Goal: Information Seeking & Learning: Learn about a topic

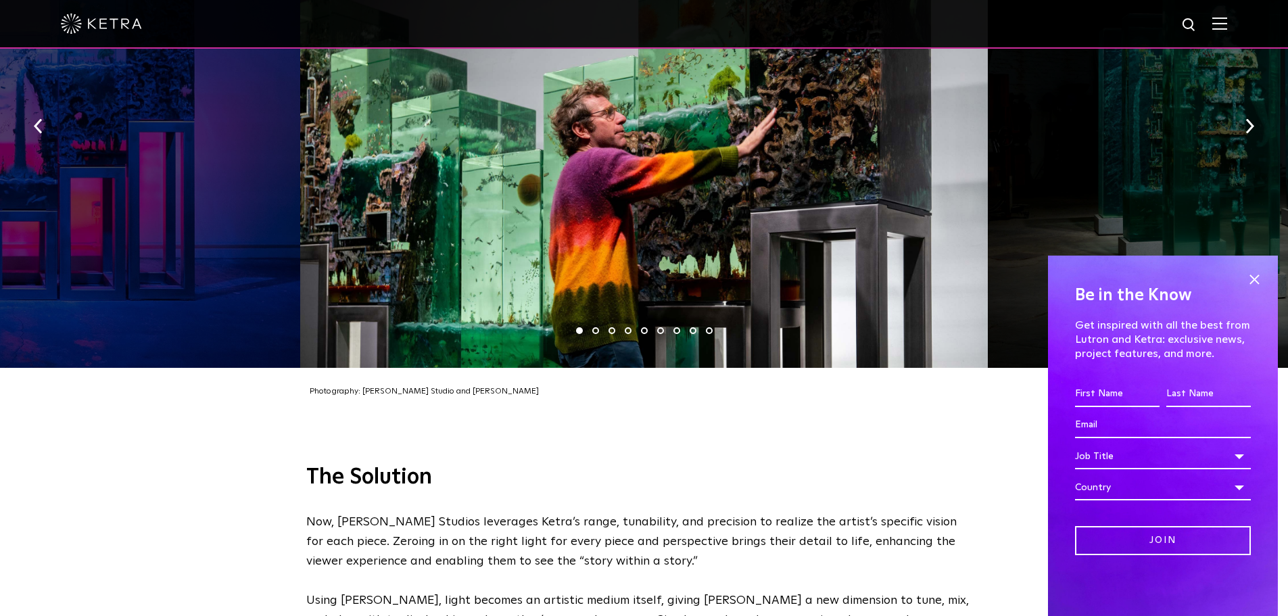
scroll to position [2029, 0]
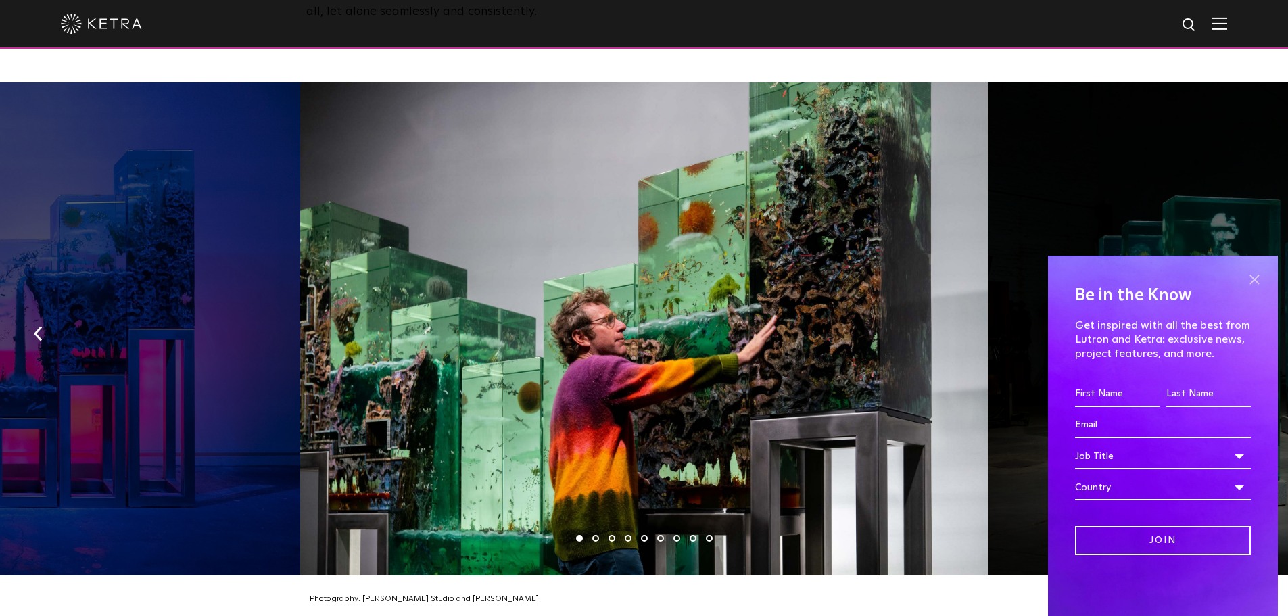
click at [1250, 272] on span at bounding box center [1254, 279] width 20 height 20
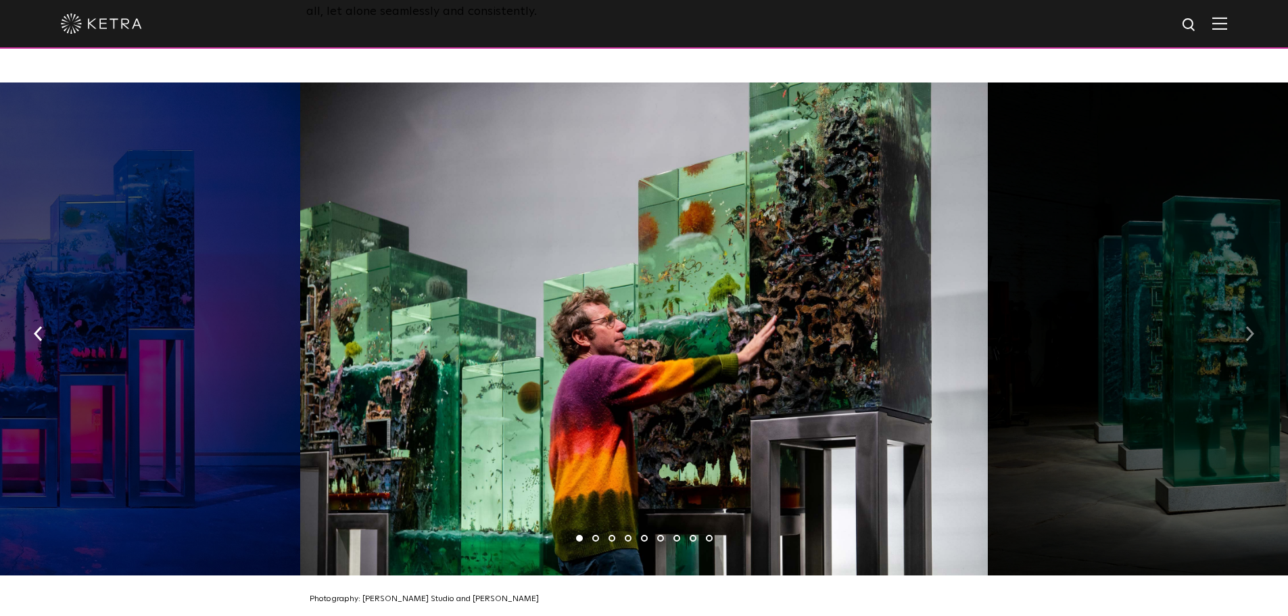
click at [1251, 326] on img "button" at bounding box center [1250, 333] width 9 height 15
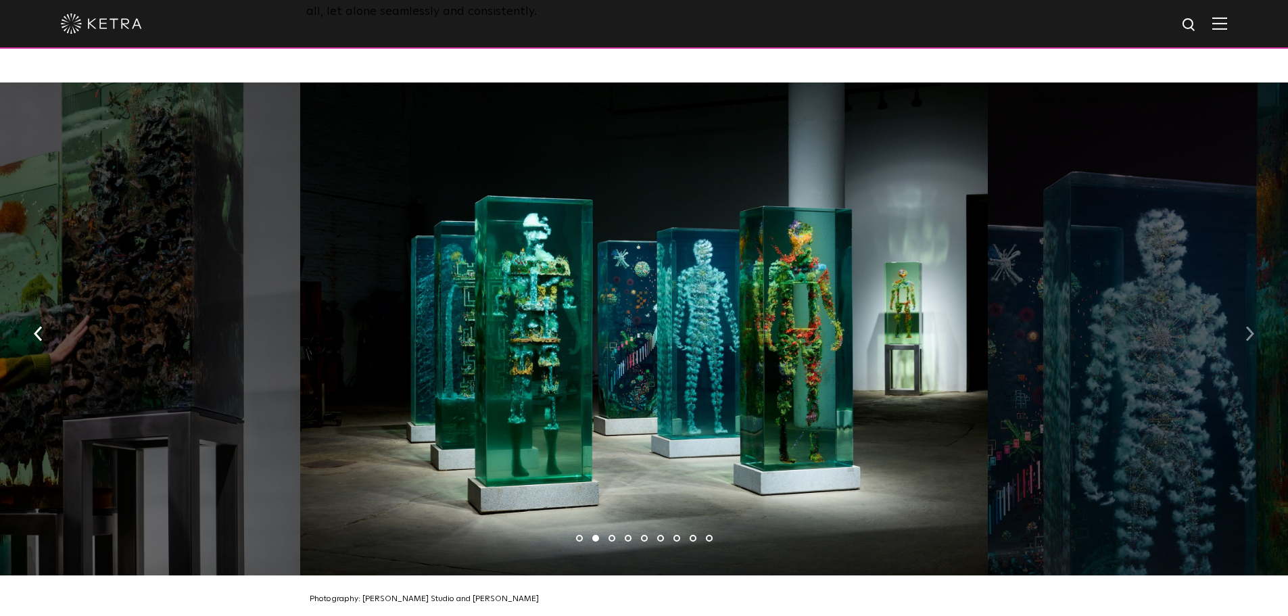
click at [1251, 326] on img "button" at bounding box center [1250, 333] width 9 height 15
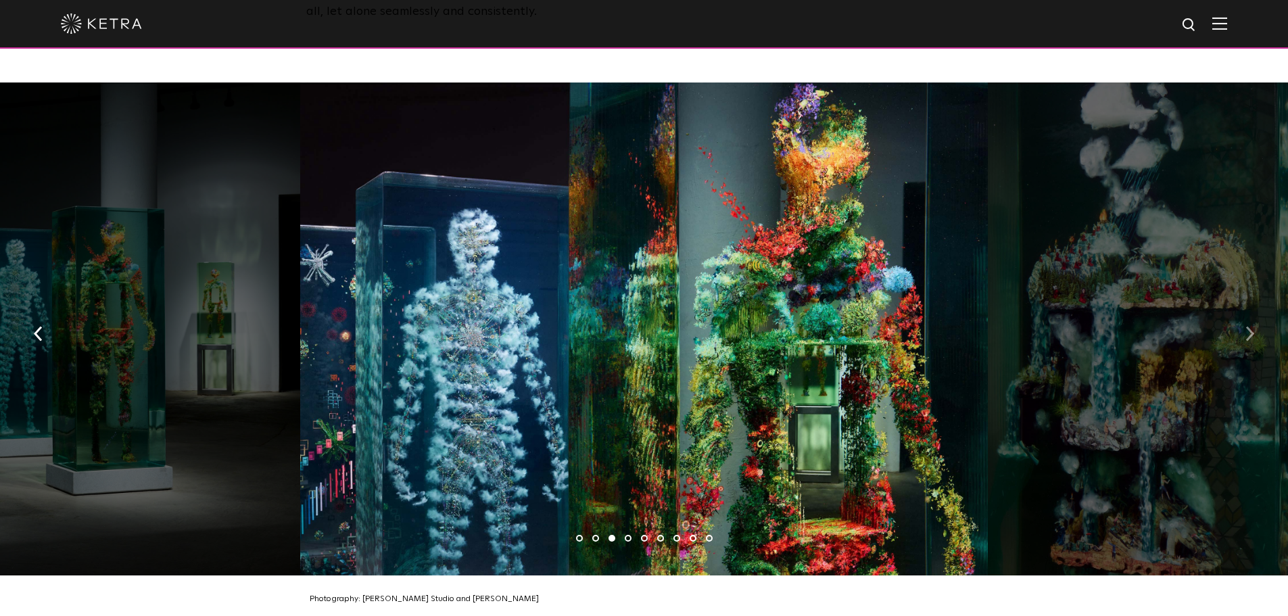
click at [1251, 326] on img "button" at bounding box center [1250, 333] width 9 height 15
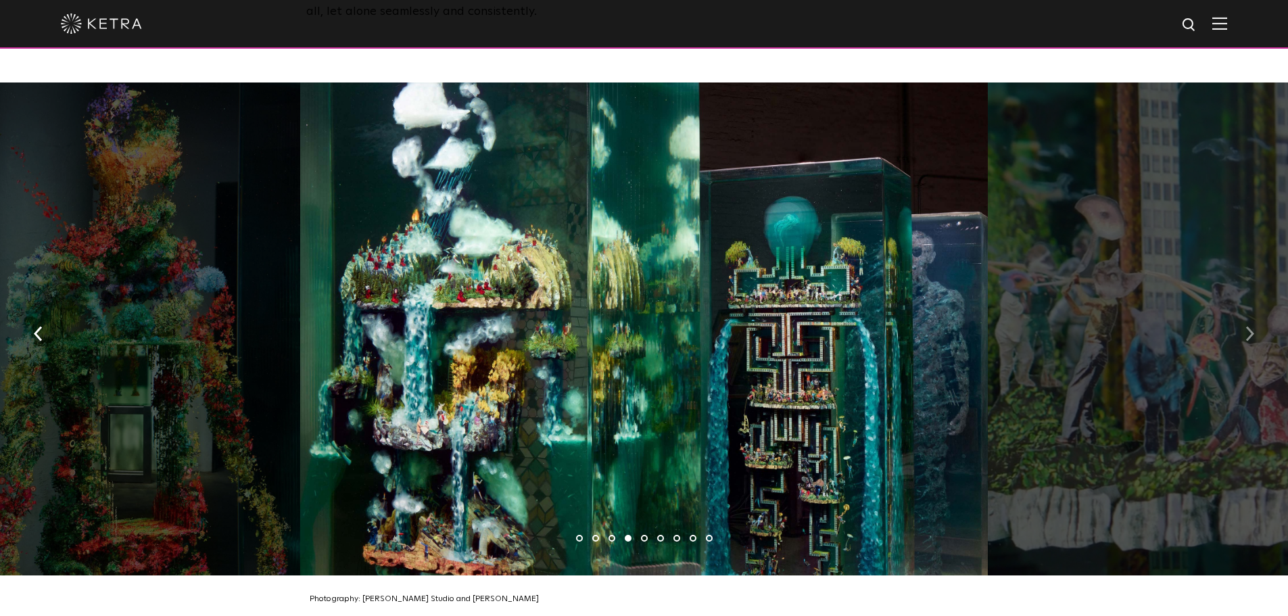
click at [1251, 326] on img "button" at bounding box center [1250, 333] width 9 height 15
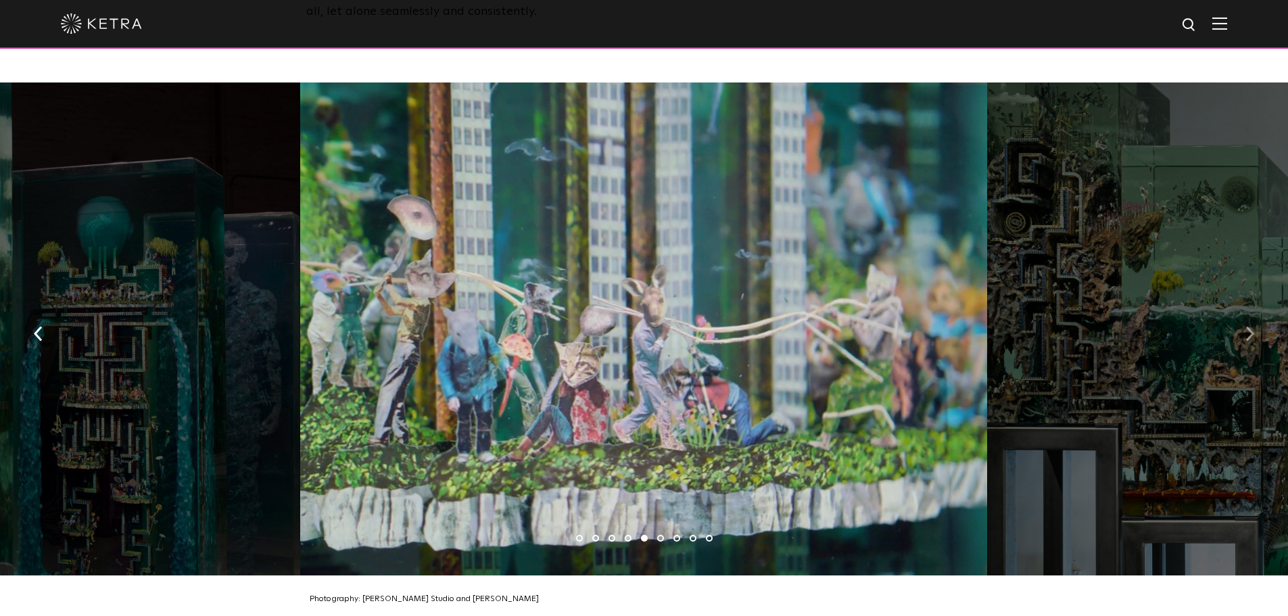
click at [1251, 326] on img "button" at bounding box center [1250, 333] width 9 height 15
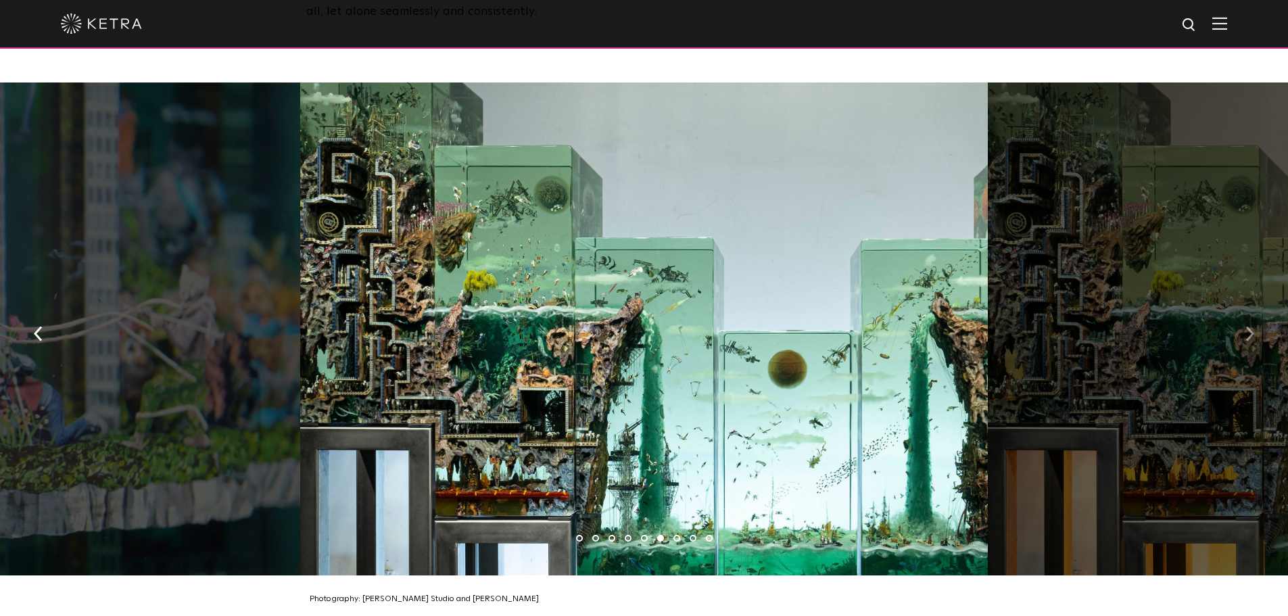
click at [1251, 326] on img "button" at bounding box center [1250, 333] width 9 height 15
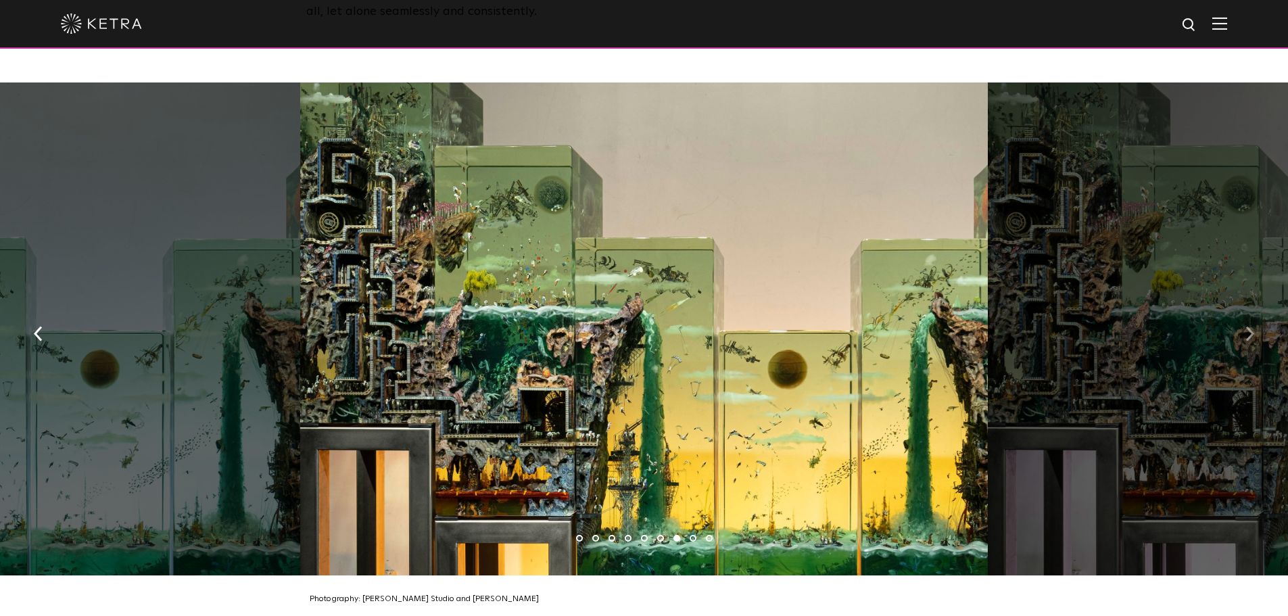
click at [1251, 326] on img "button" at bounding box center [1250, 333] width 9 height 15
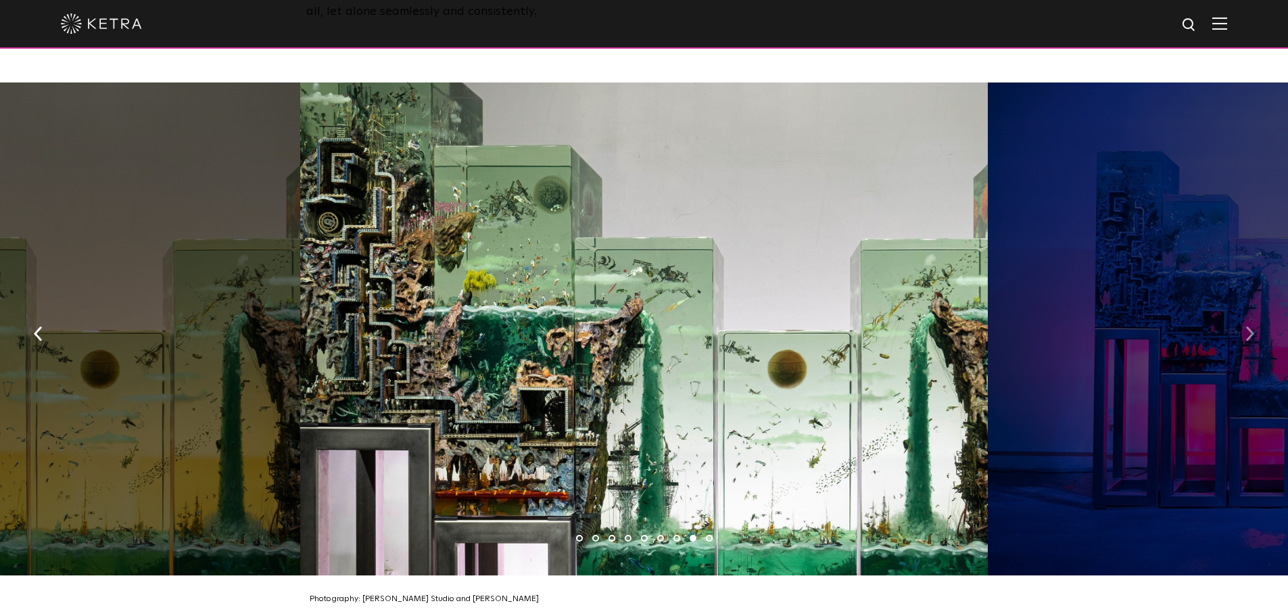
click at [1251, 326] on img "button" at bounding box center [1250, 333] width 9 height 15
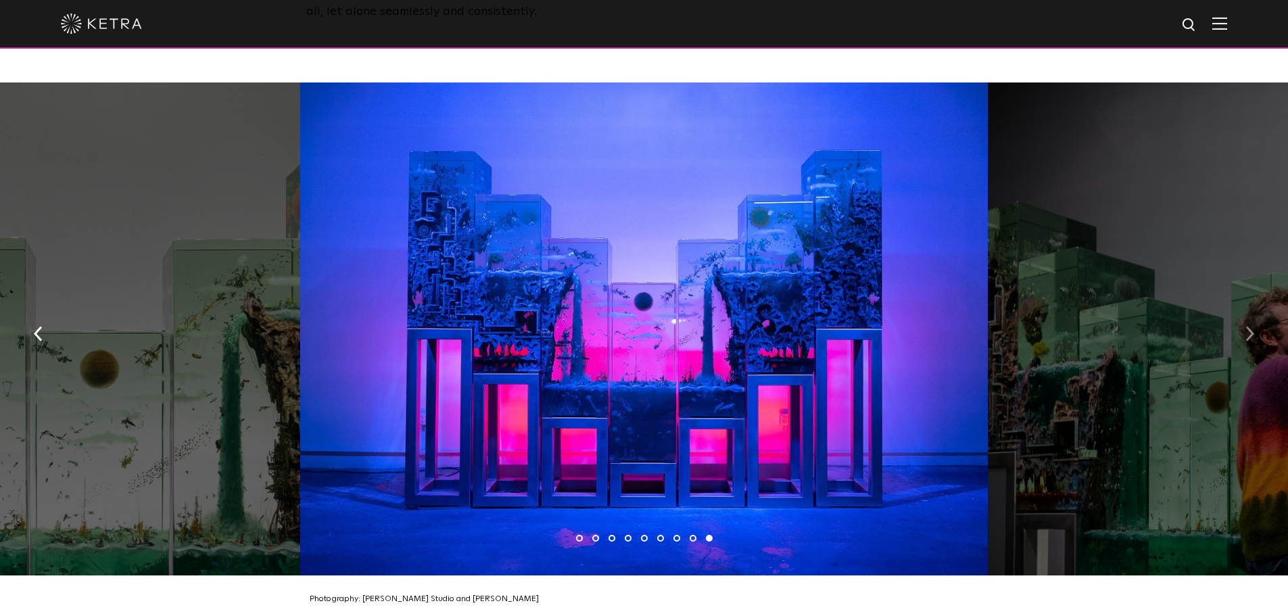
click at [1251, 326] on img "button" at bounding box center [1250, 333] width 9 height 15
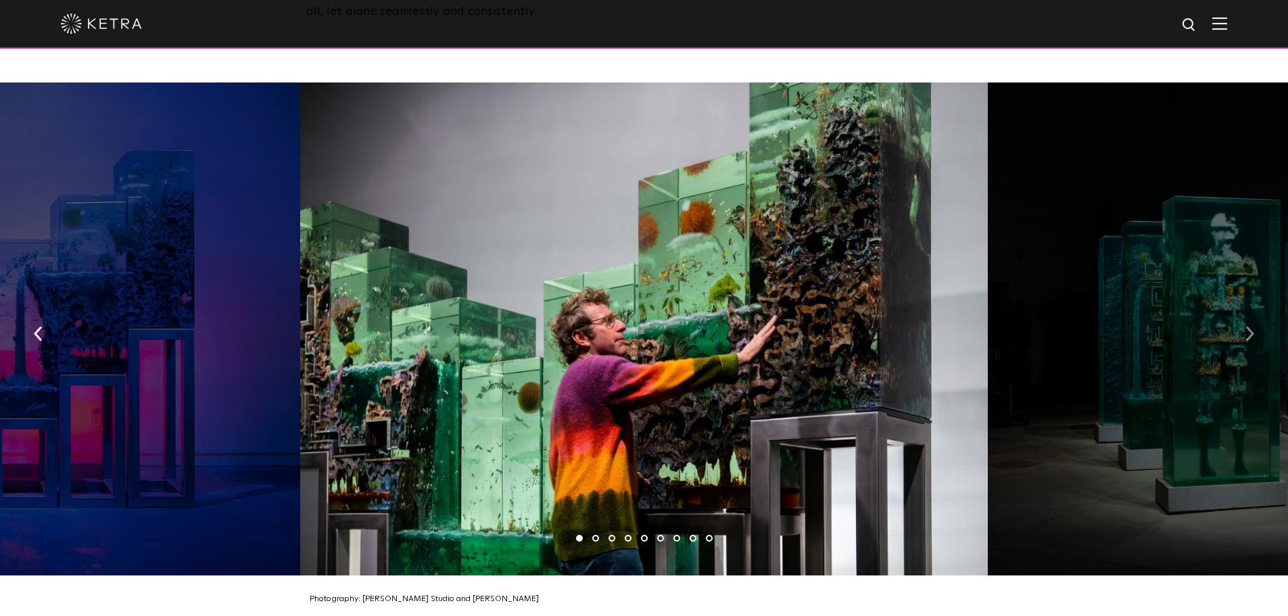
click at [1251, 326] on img "button" at bounding box center [1250, 333] width 9 height 15
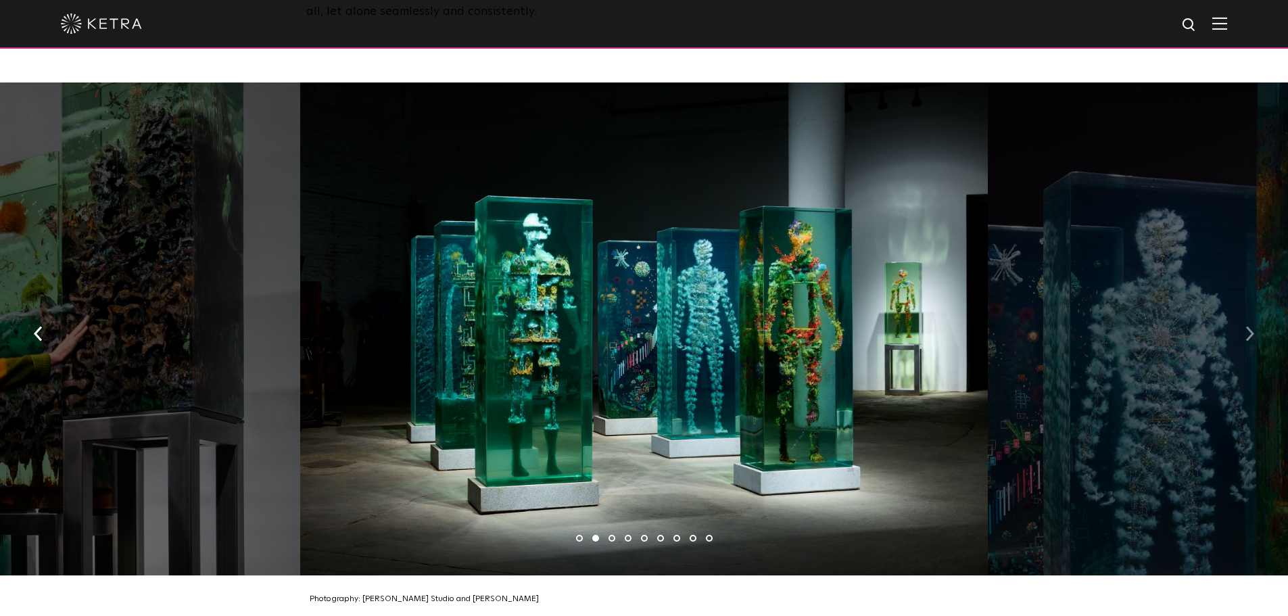
click at [1251, 326] on img "button" at bounding box center [1250, 333] width 9 height 15
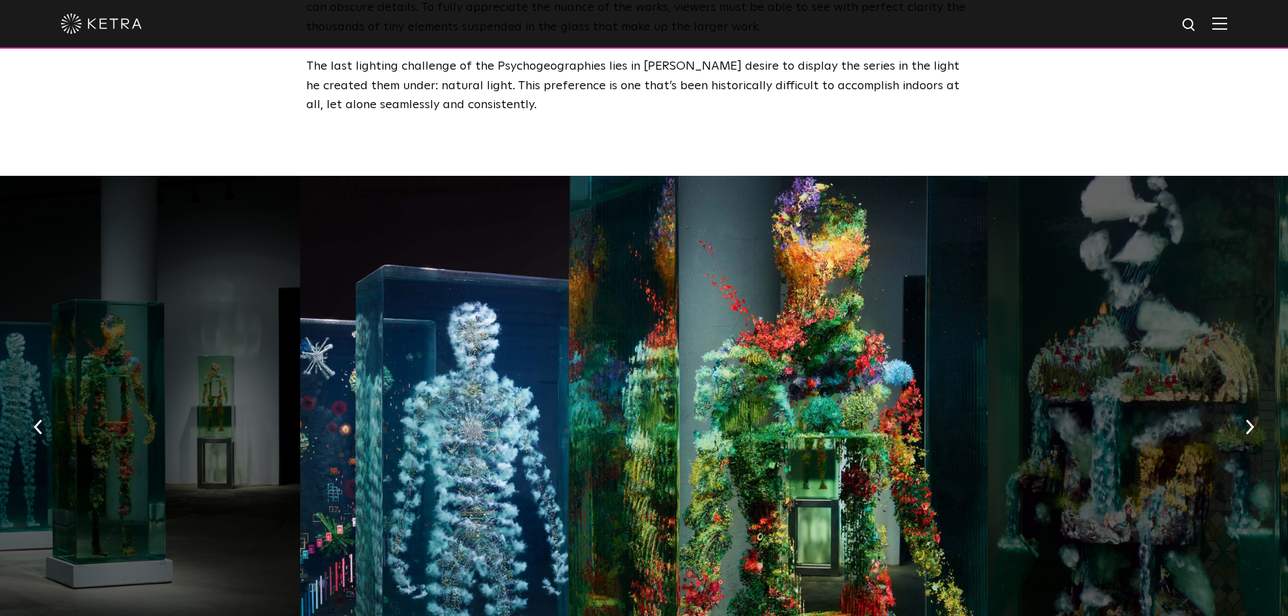
scroll to position [2038, 0]
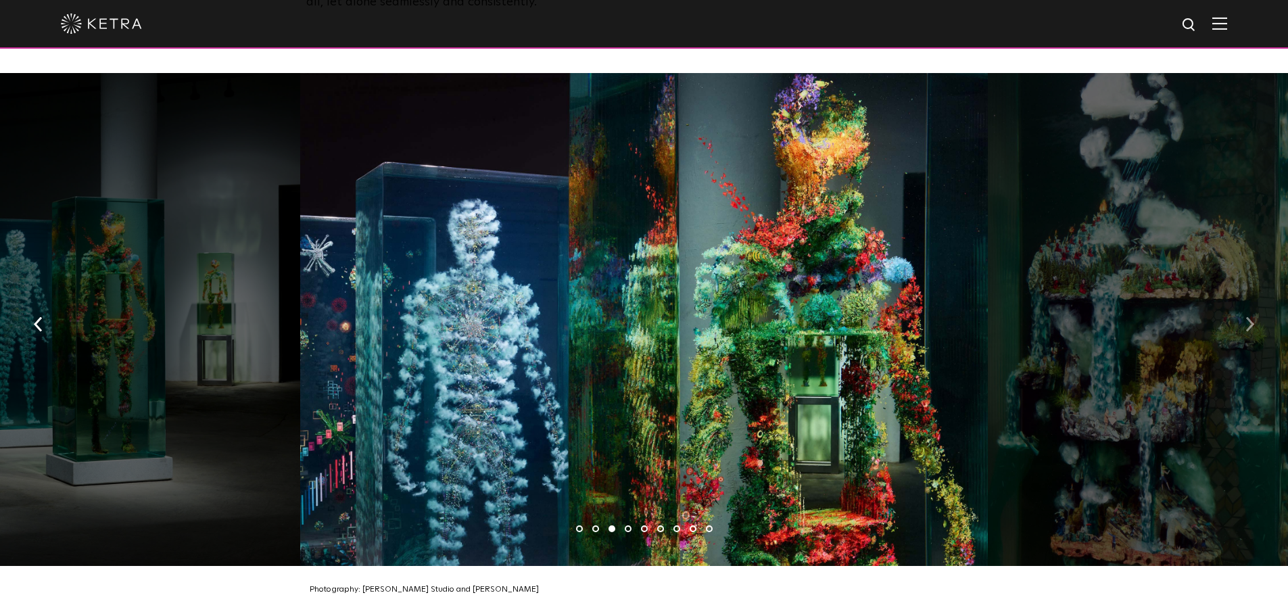
click at [1249, 317] on img "button" at bounding box center [1250, 324] width 9 height 15
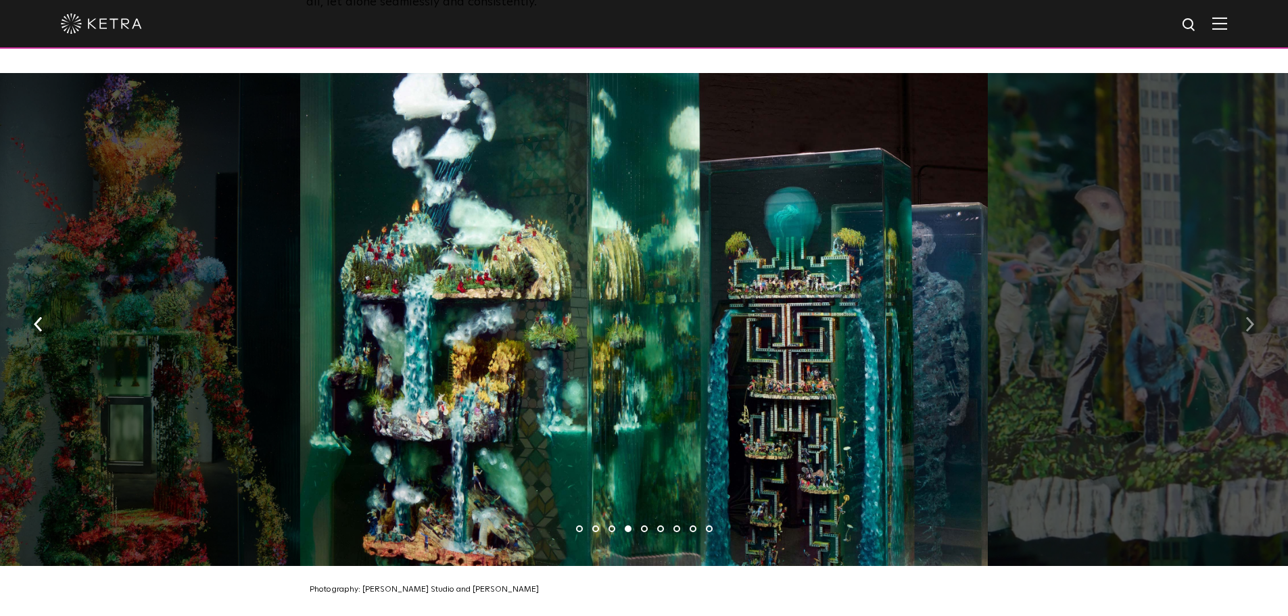
click at [1249, 317] on img "button" at bounding box center [1250, 324] width 9 height 15
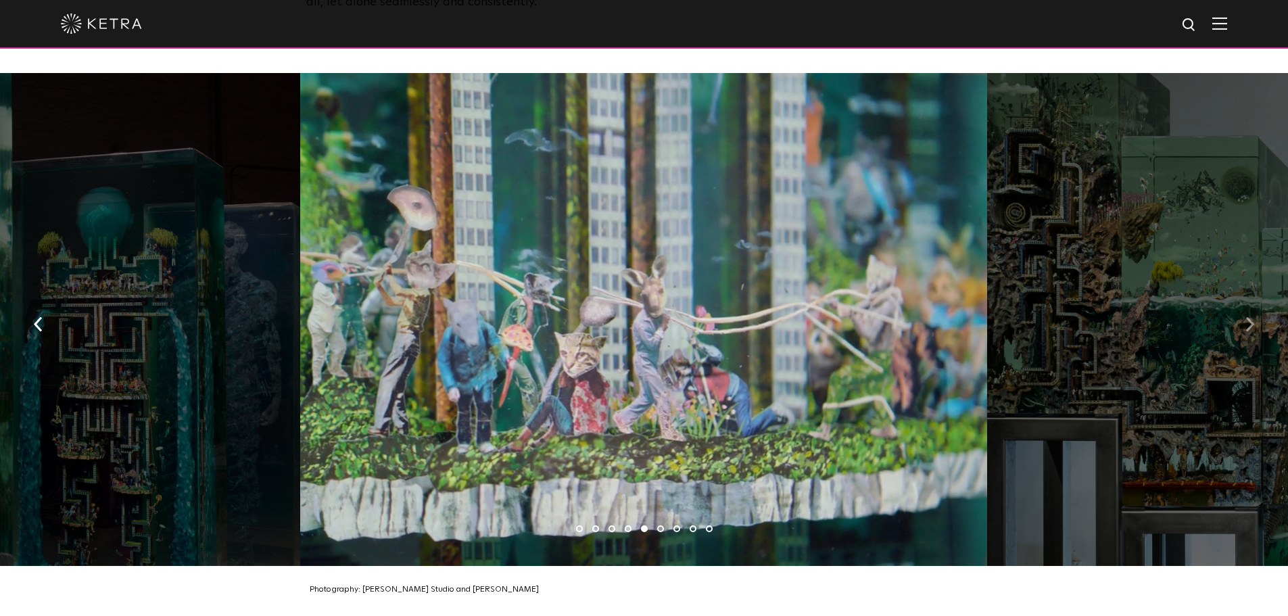
click at [1249, 317] on img "button" at bounding box center [1250, 324] width 9 height 15
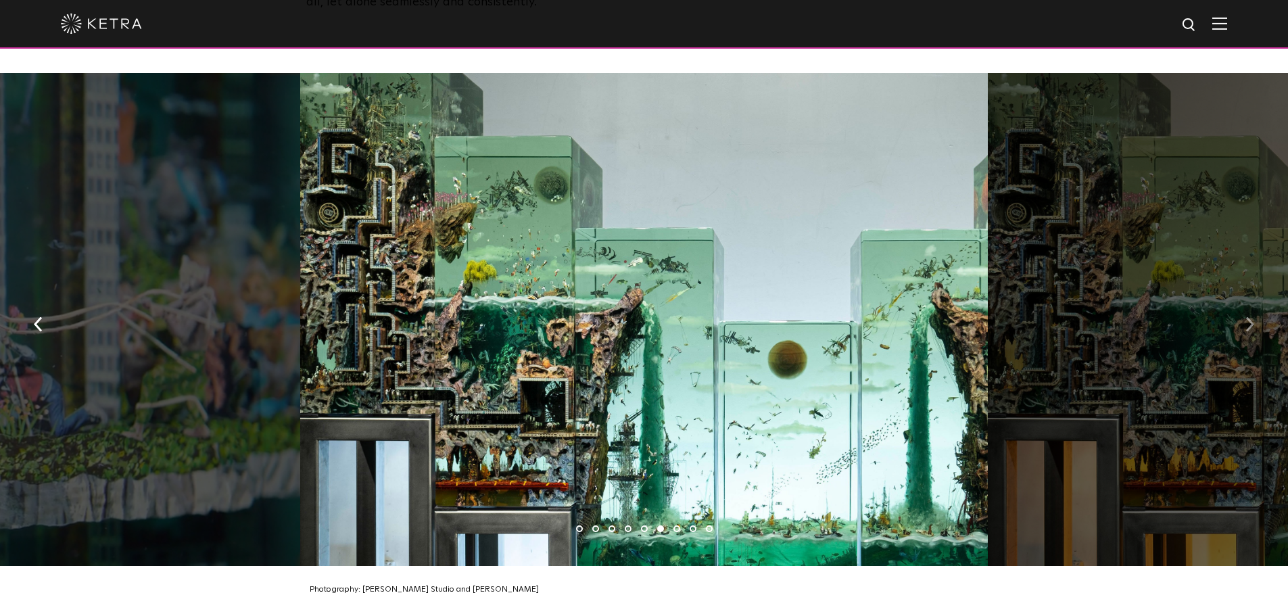
click at [1249, 317] on img "button" at bounding box center [1250, 324] width 9 height 15
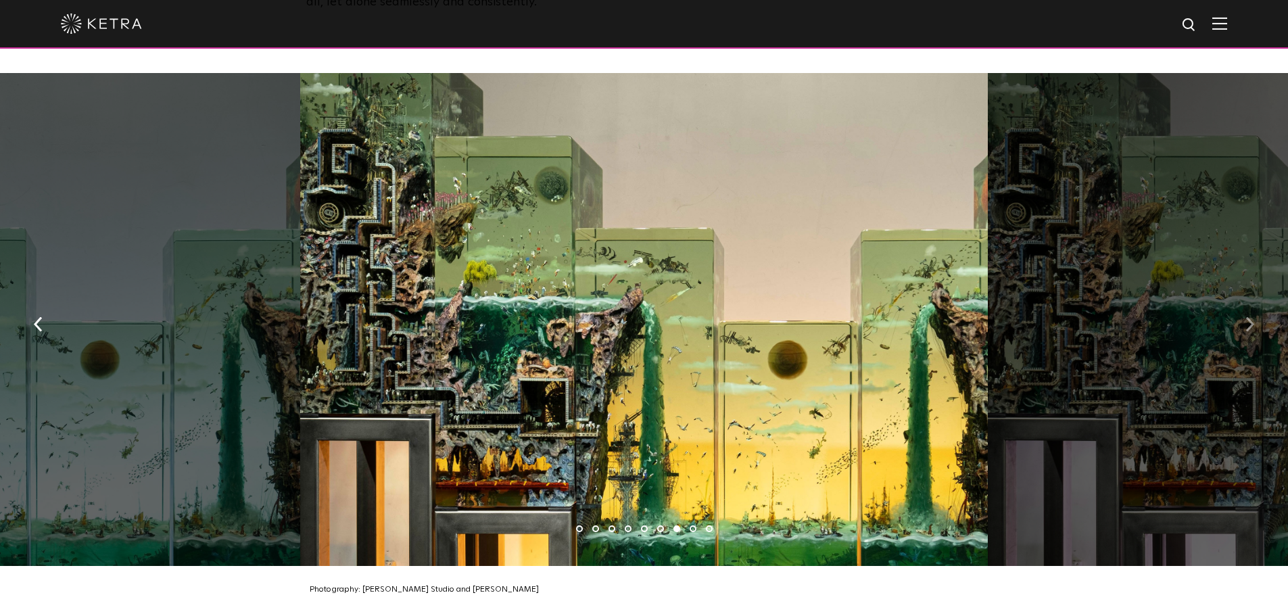
click at [1243, 300] on button "button" at bounding box center [1250, 323] width 29 height 47
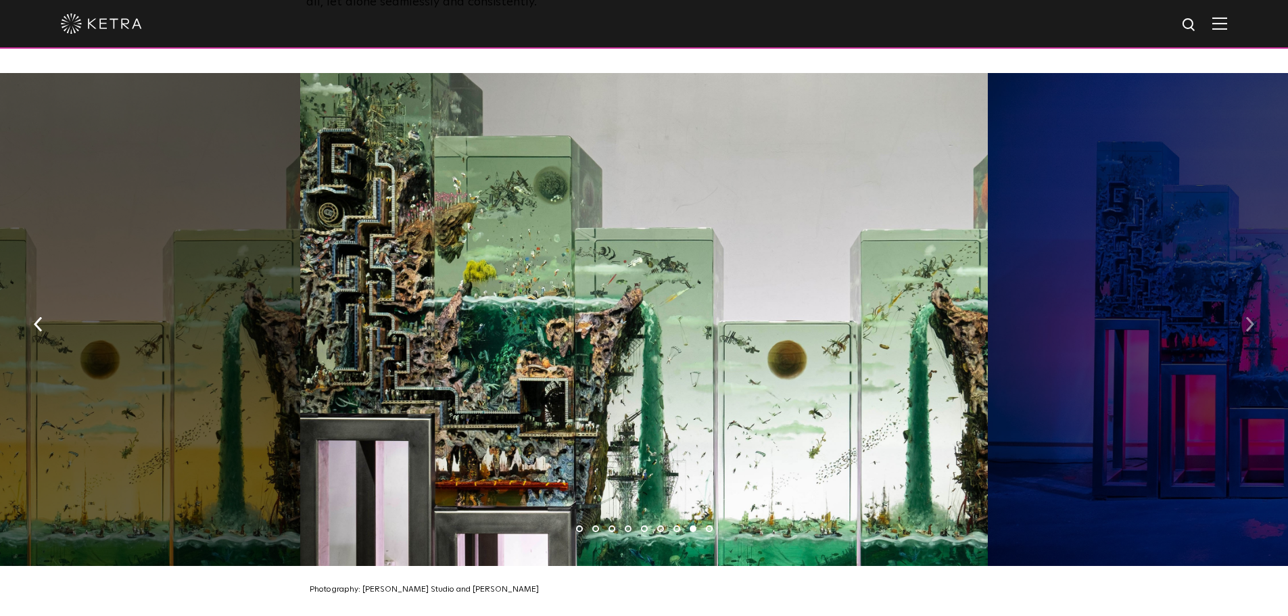
click at [1243, 300] on button "button" at bounding box center [1250, 323] width 29 height 47
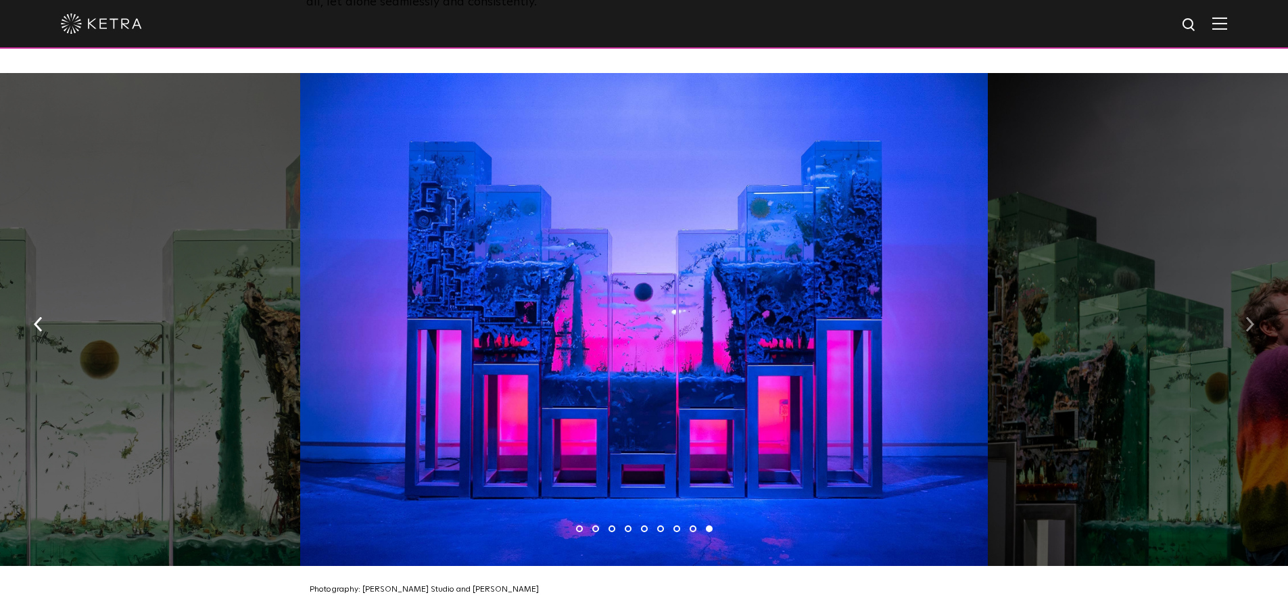
click at [1243, 300] on button "button" at bounding box center [1250, 323] width 29 height 47
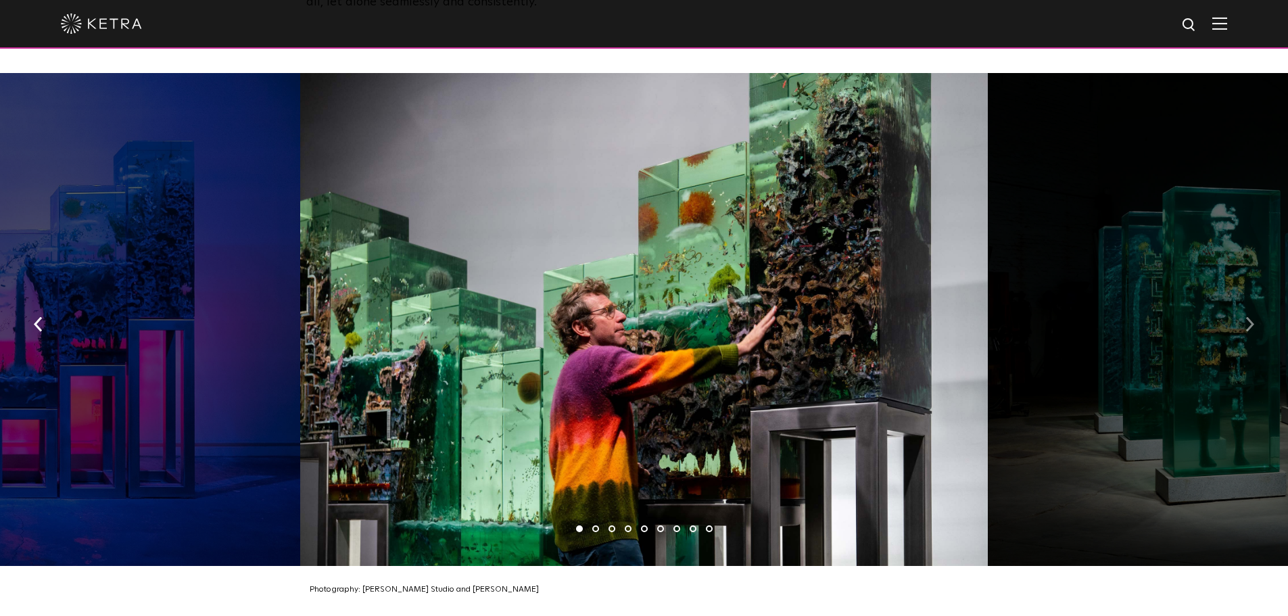
click at [1243, 300] on button "button" at bounding box center [1250, 323] width 29 height 47
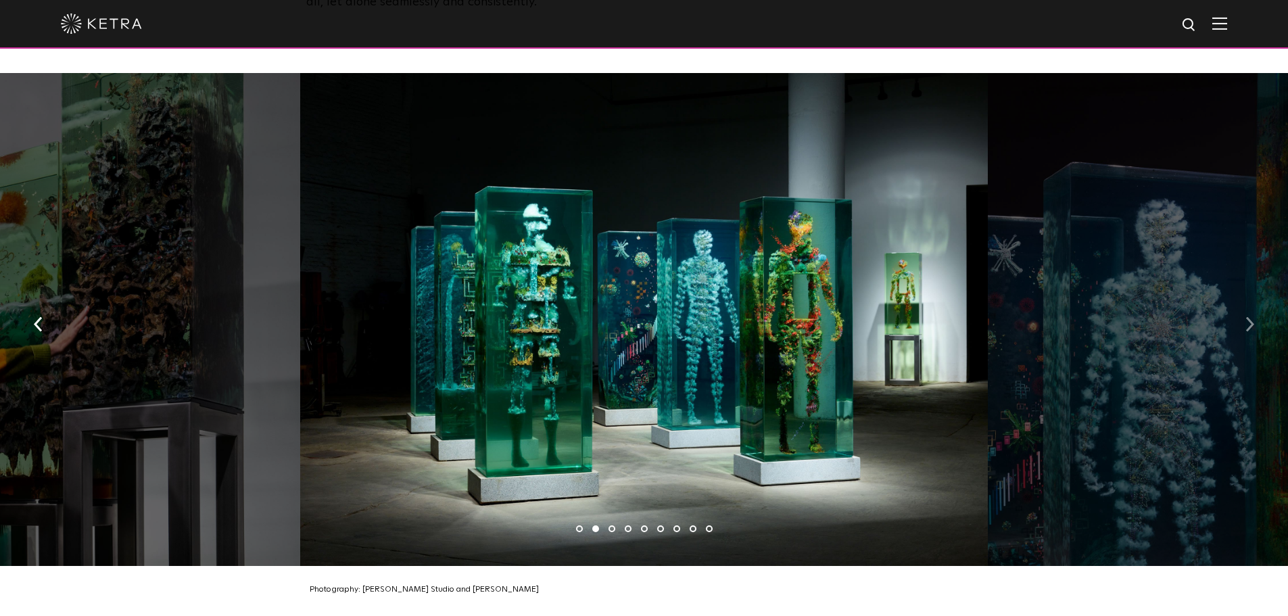
click at [1243, 300] on button "button" at bounding box center [1250, 323] width 29 height 47
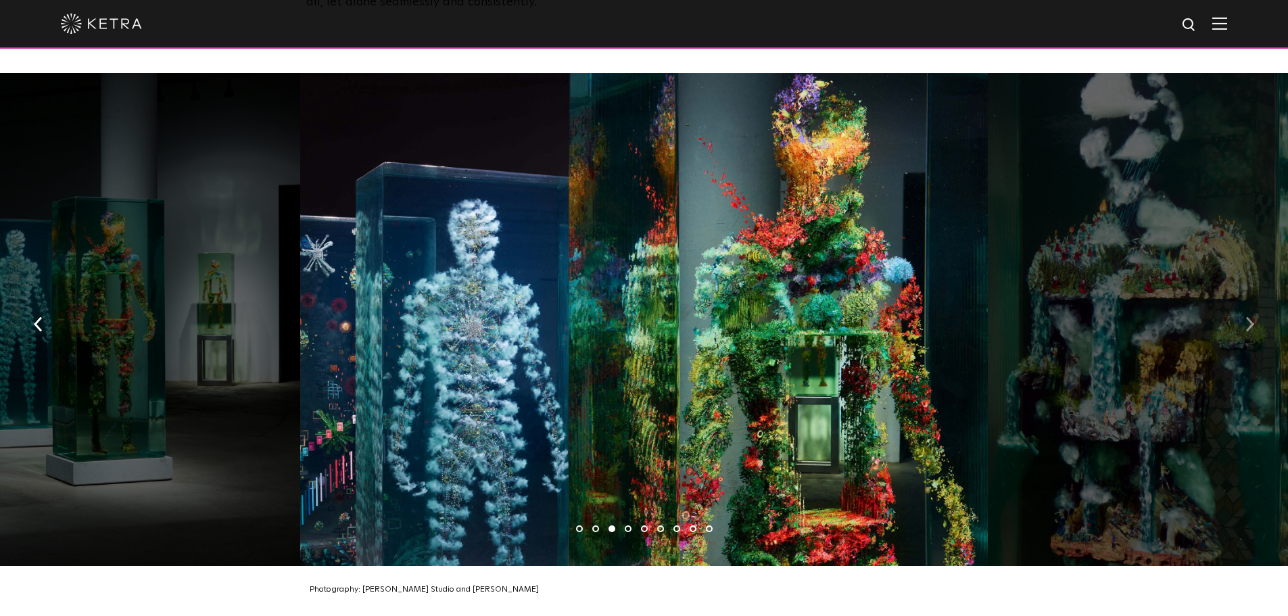
click at [1243, 300] on button "button" at bounding box center [1250, 323] width 29 height 47
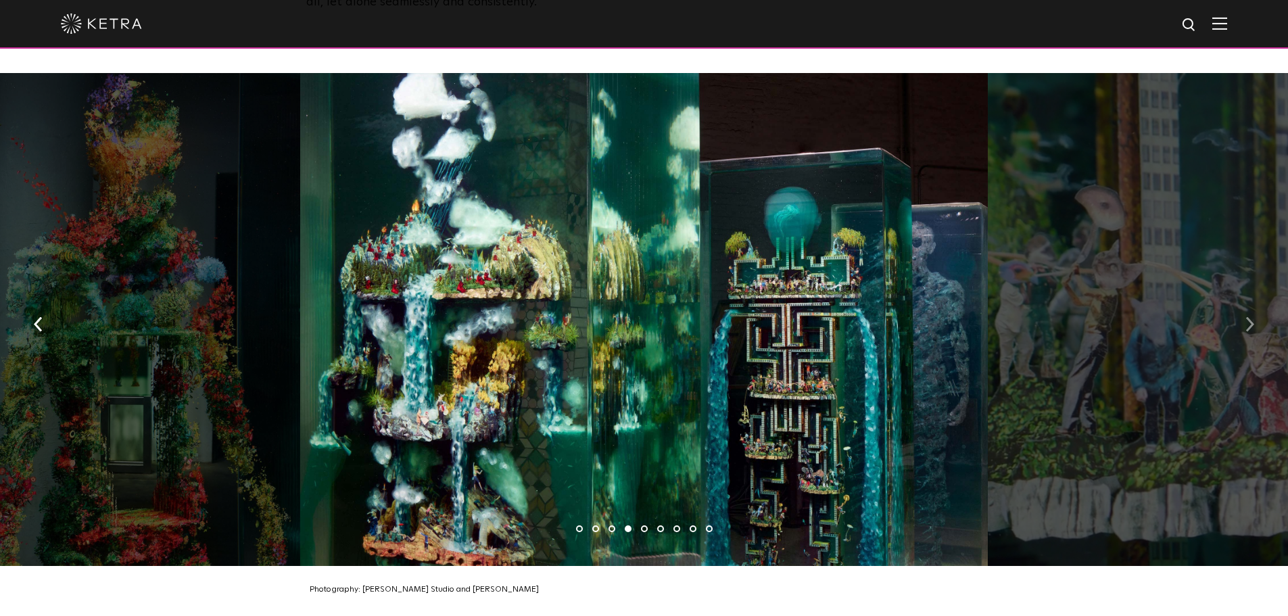
click at [1243, 300] on button "button" at bounding box center [1250, 323] width 29 height 47
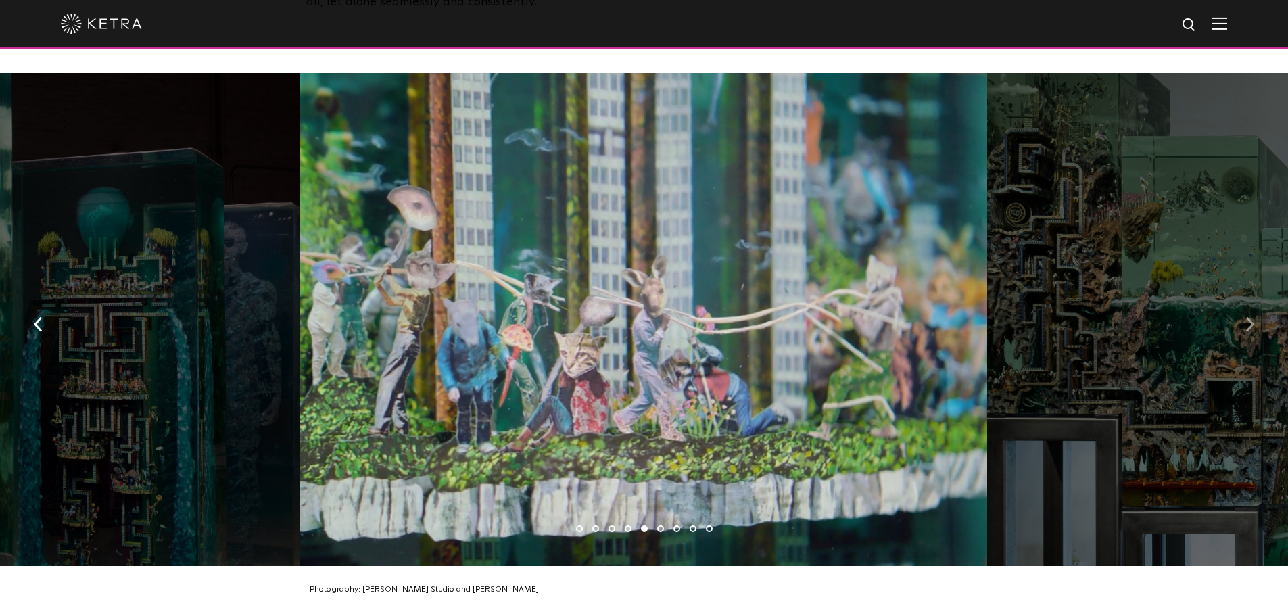
click at [1243, 300] on button "button" at bounding box center [1250, 323] width 29 height 47
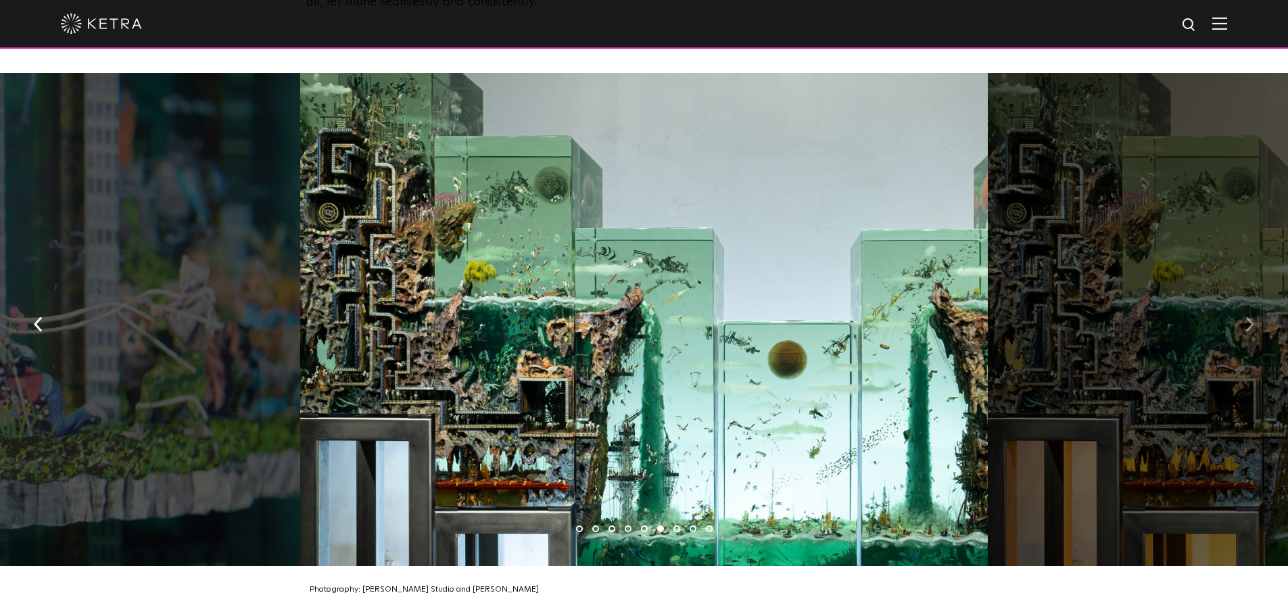
click at [1243, 300] on button "button" at bounding box center [1250, 323] width 29 height 47
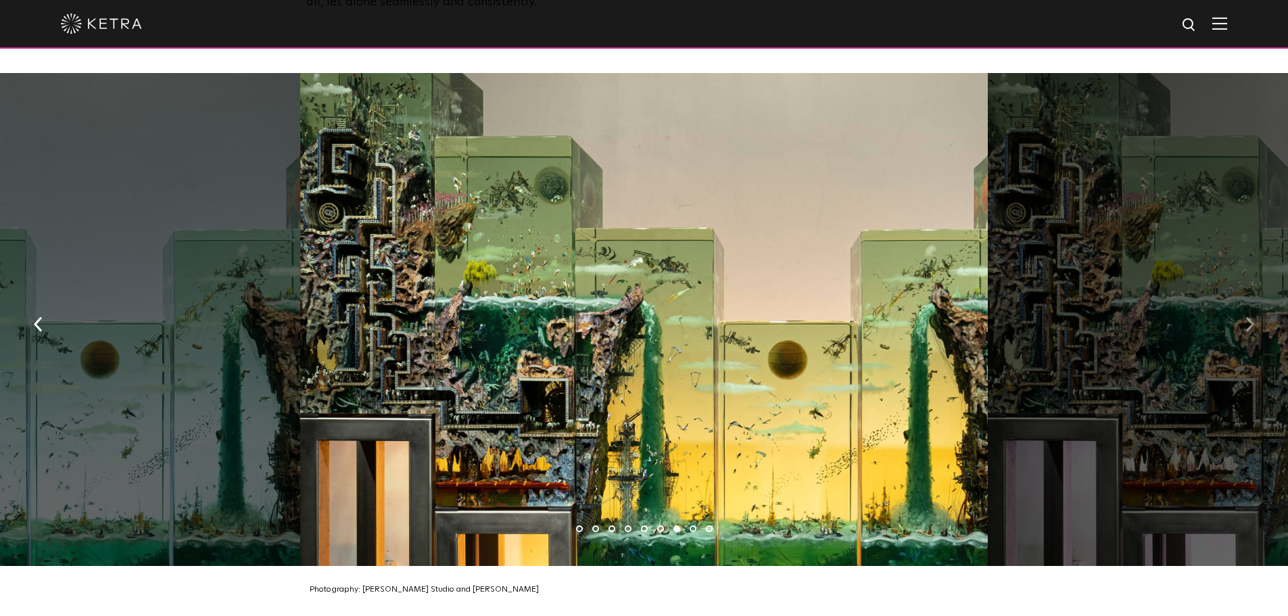
click at [1243, 300] on button "button" at bounding box center [1250, 323] width 29 height 47
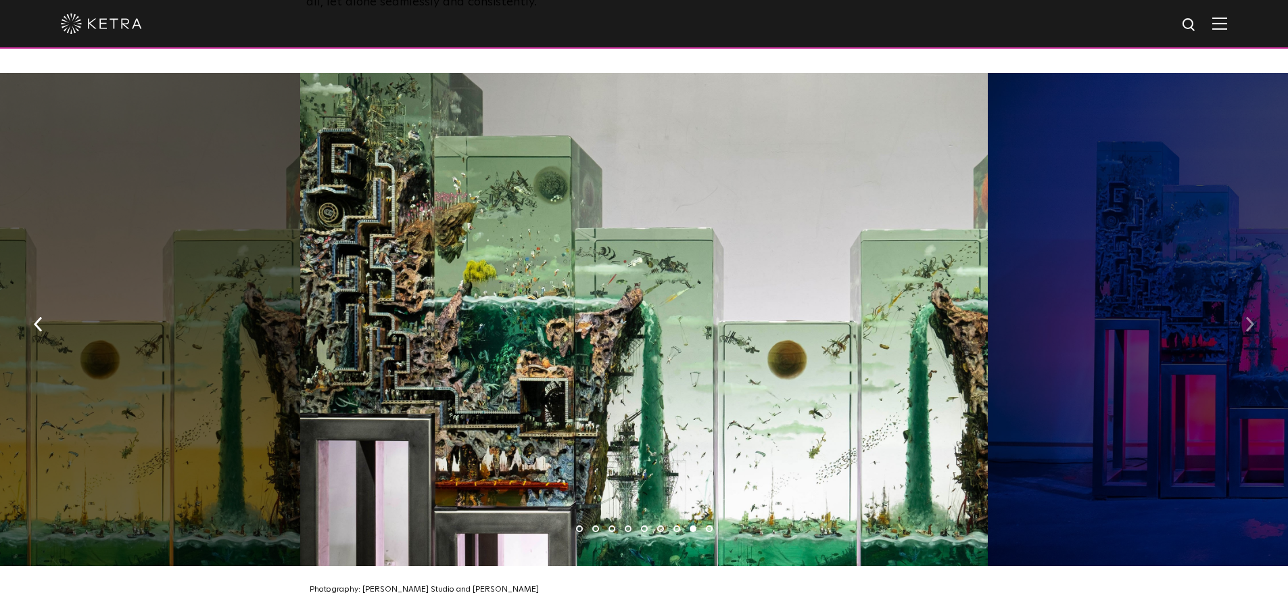
click at [1243, 300] on button "button" at bounding box center [1250, 323] width 29 height 47
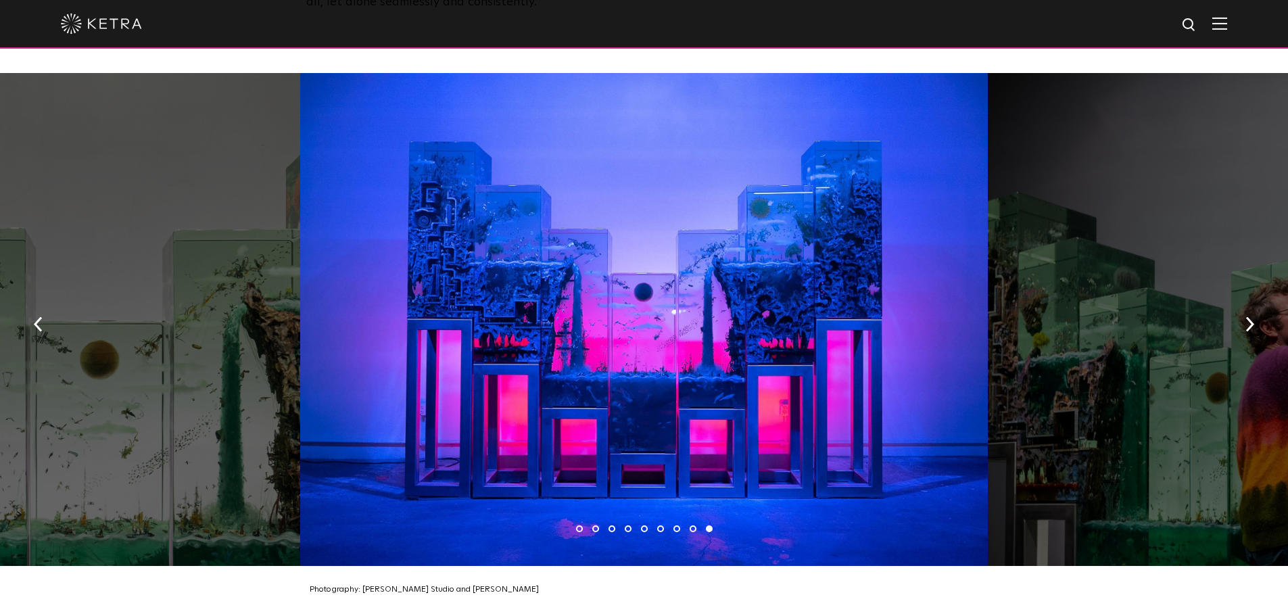
scroll to position [1993, 0]
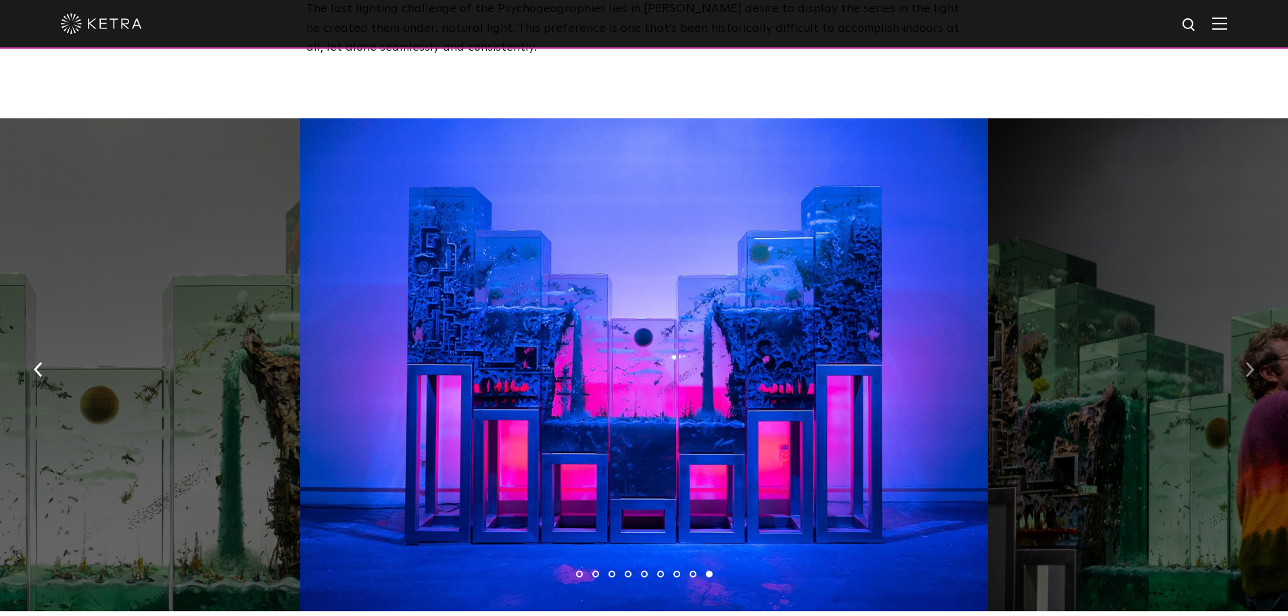
click at [1245, 347] on button "button" at bounding box center [1250, 368] width 29 height 47
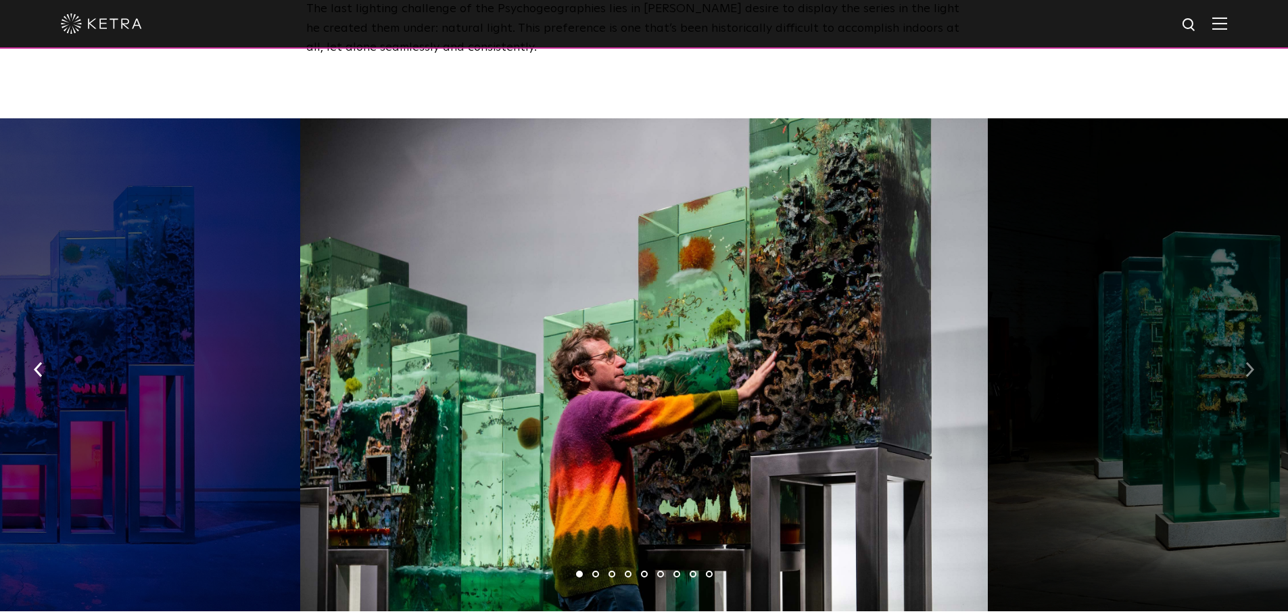
click at [1245, 347] on button "button" at bounding box center [1250, 368] width 29 height 47
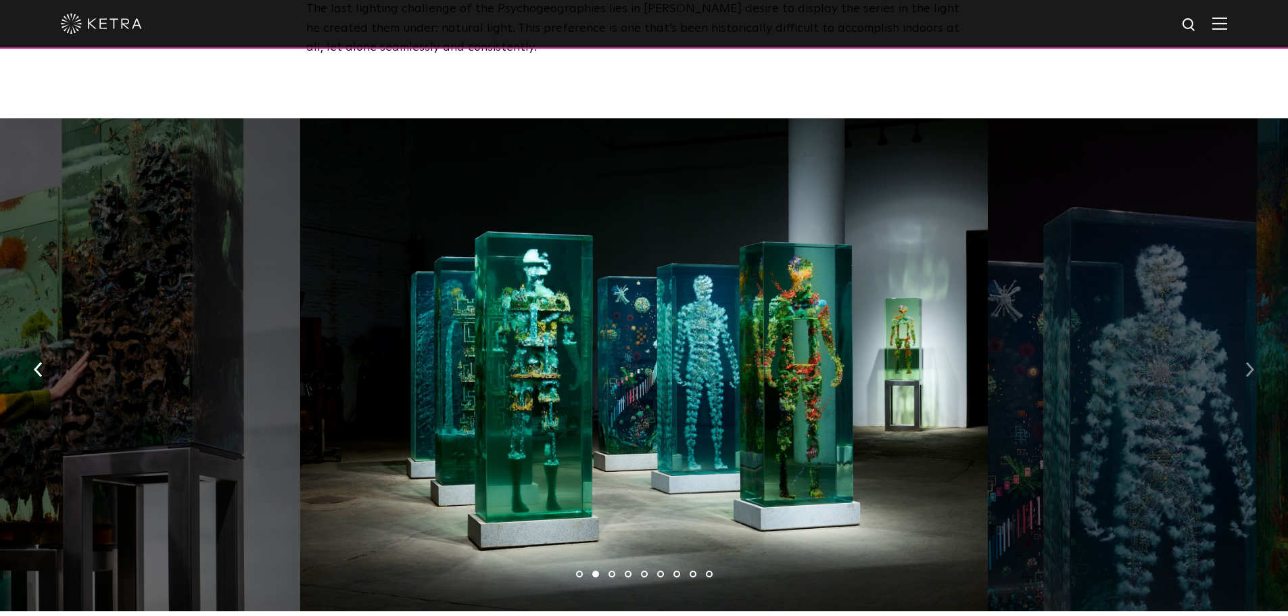
click at [1245, 347] on button "button" at bounding box center [1250, 368] width 29 height 47
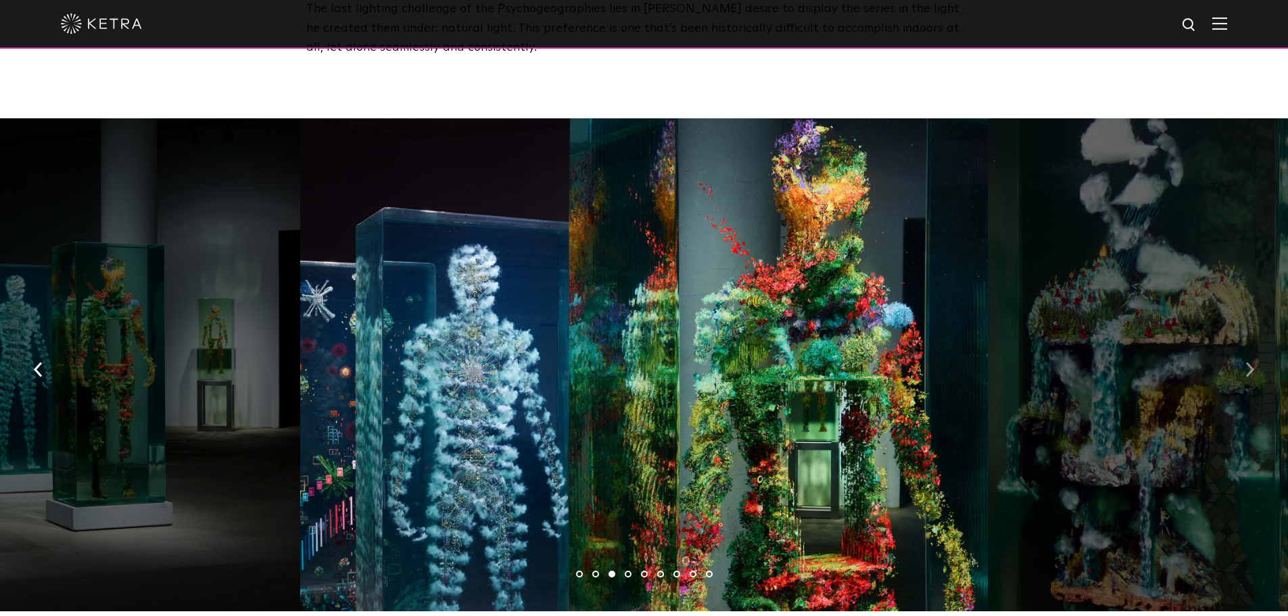
click at [1245, 347] on button "button" at bounding box center [1250, 368] width 29 height 47
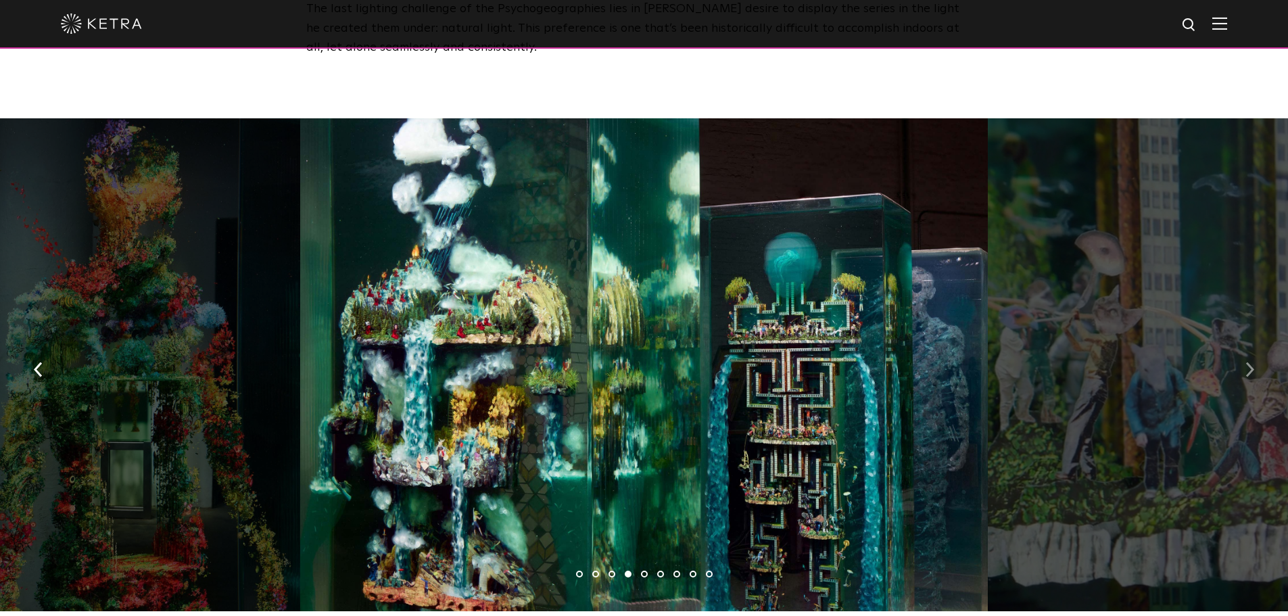
click at [1245, 347] on button "button" at bounding box center [1250, 368] width 29 height 47
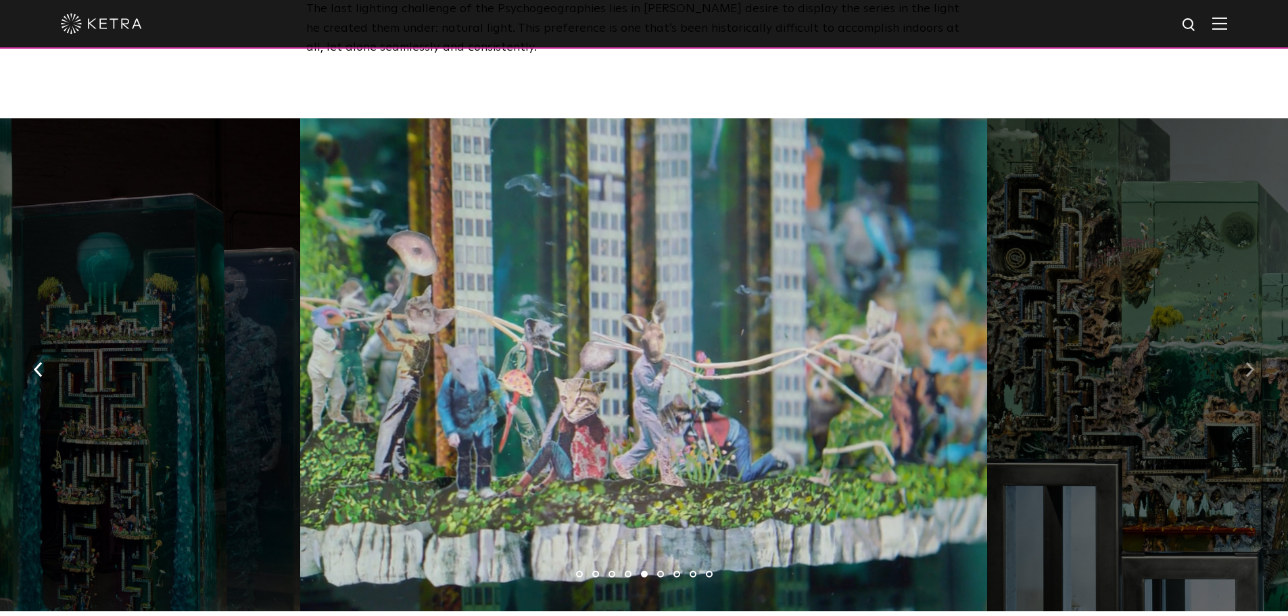
click at [1245, 347] on button "button" at bounding box center [1250, 368] width 29 height 47
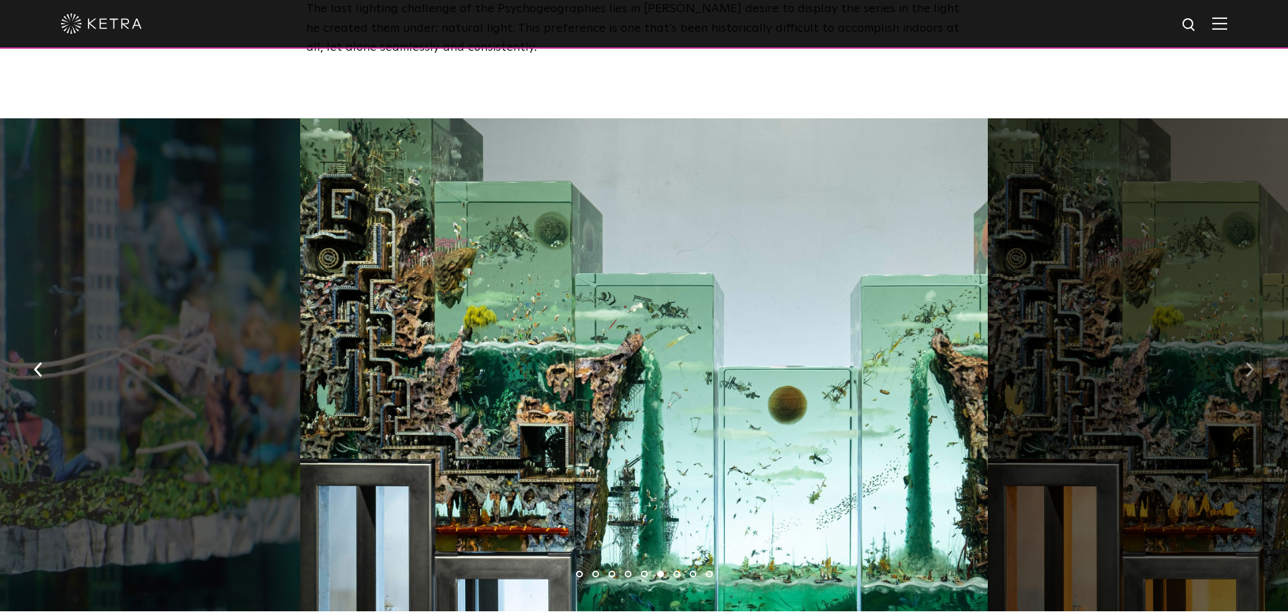
click at [1245, 347] on button "button" at bounding box center [1250, 368] width 29 height 47
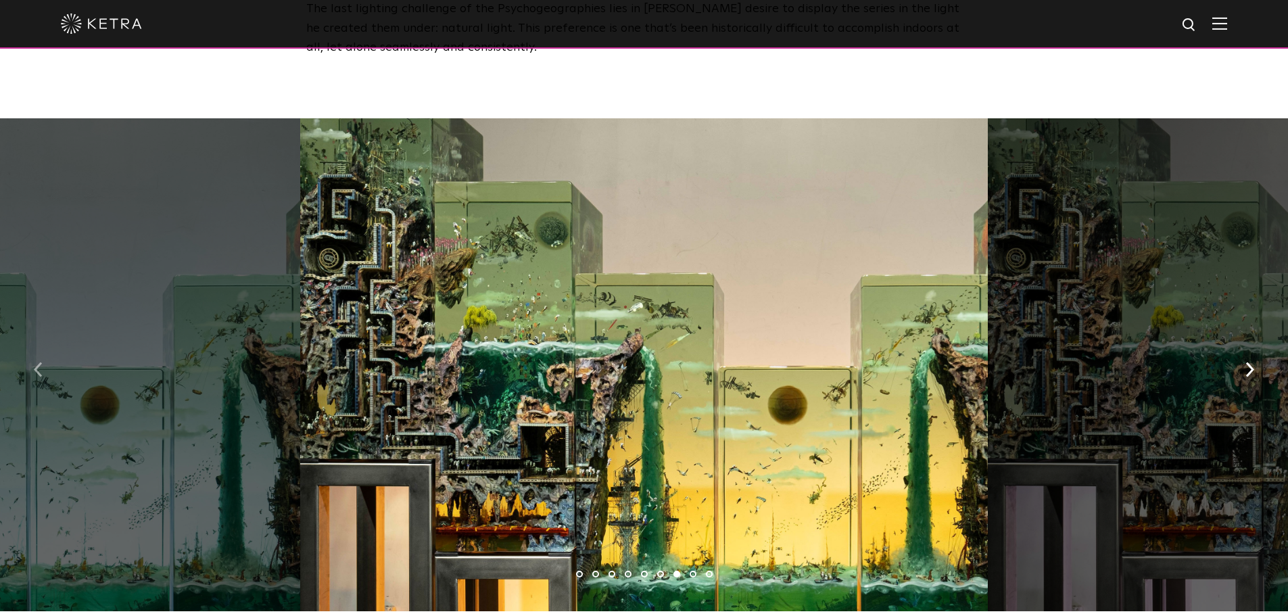
click at [38, 362] on img "button" at bounding box center [38, 369] width 9 height 15
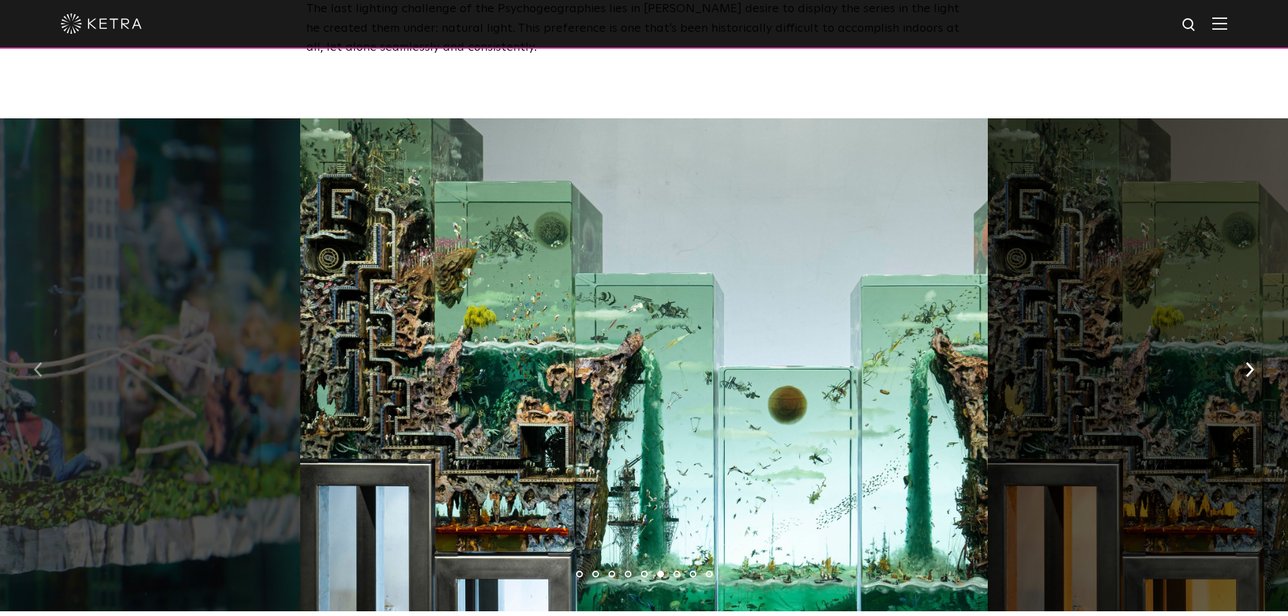
click at [38, 362] on img "button" at bounding box center [38, 369] width 9 height 15
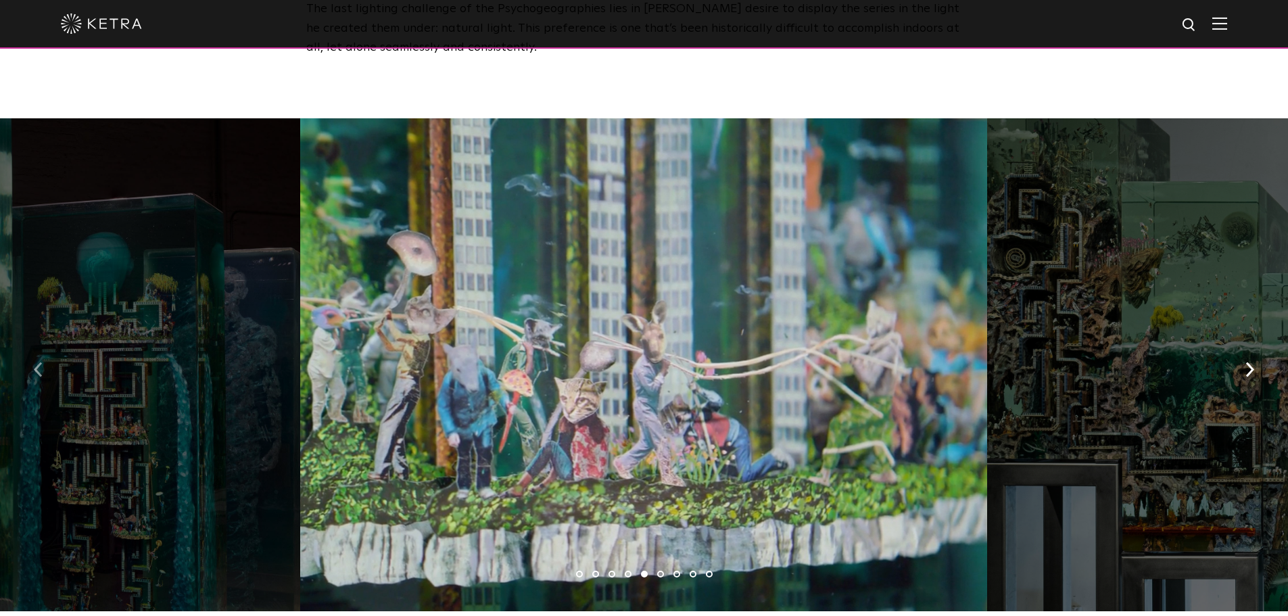
click at [38, 362] on img "button" at bounding box center [38, 369] width 9 height 15
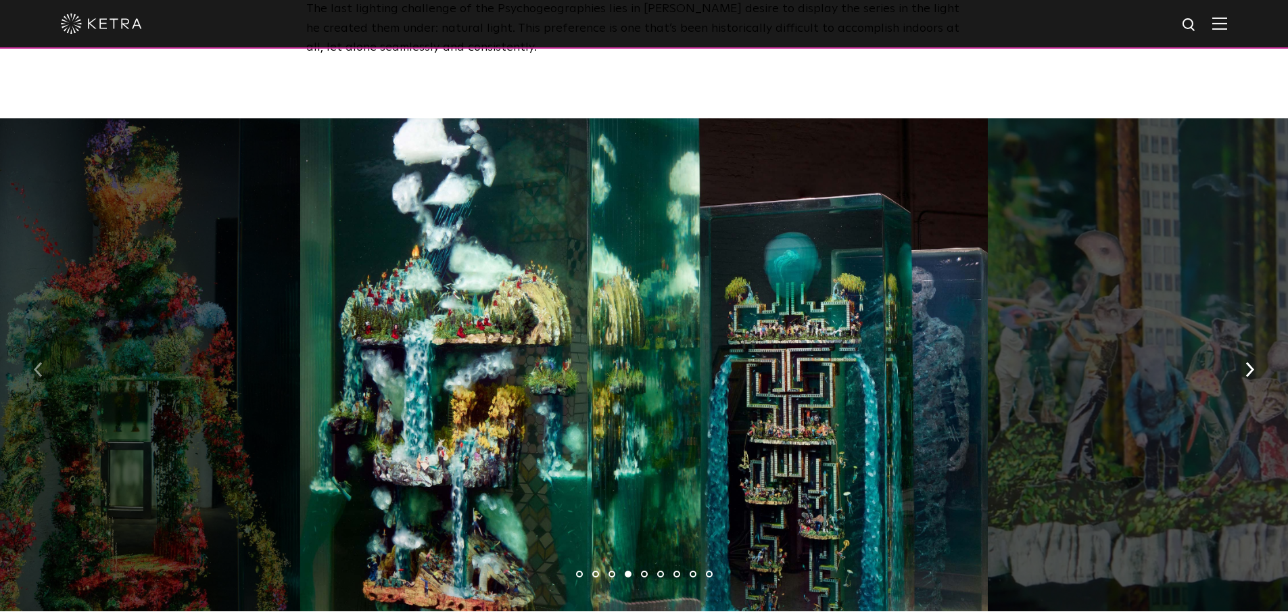
click at [38, 362] on img "button" at bounding box center [38, 369] width 9 height 15
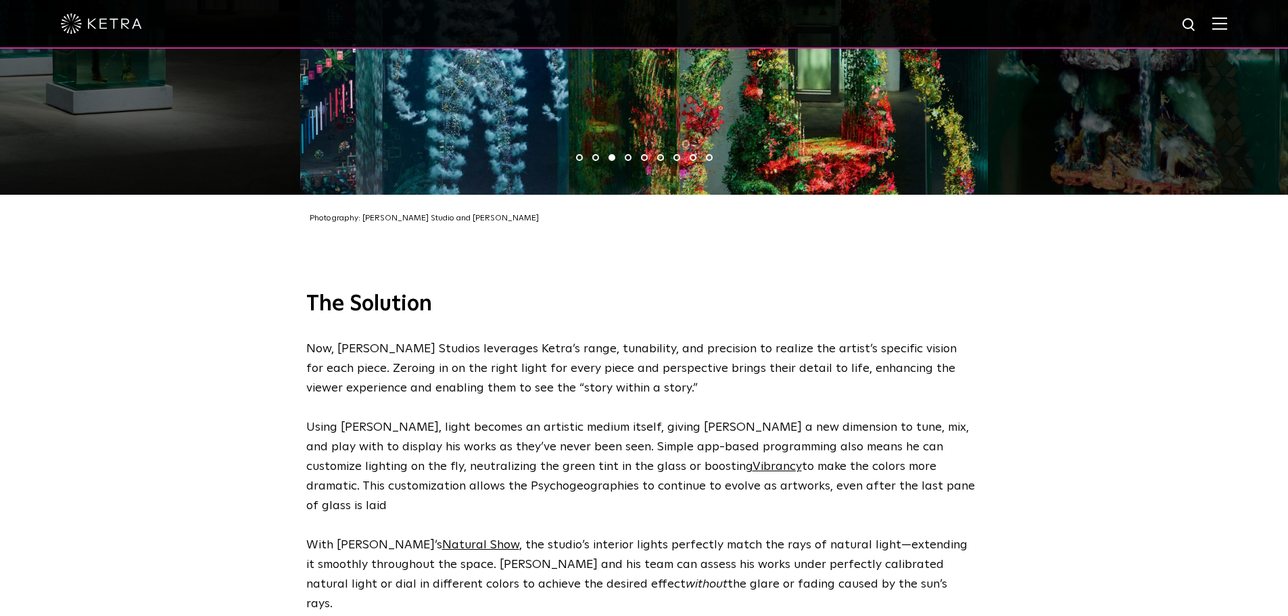
scroll to position [2435, 0]
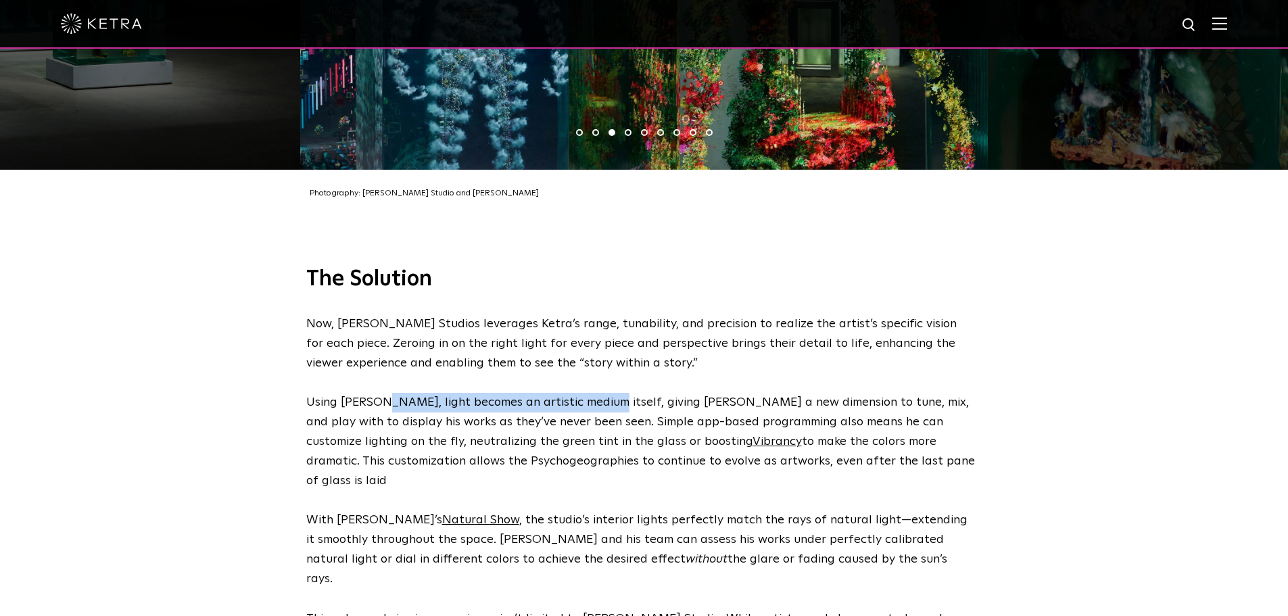
drag, startPoint x: 377, startPoint y: 367, endPoint x: 593, endPoint y: 367, distance: 215.7
click at [593, 396] on span "Using [PERSON_NAME], light becomes an artistic medium itself, giving [PERSON_NA…" at bounding box center [640, 441] width 669 height 90
copy span "light becomes an artistic medium itself,"
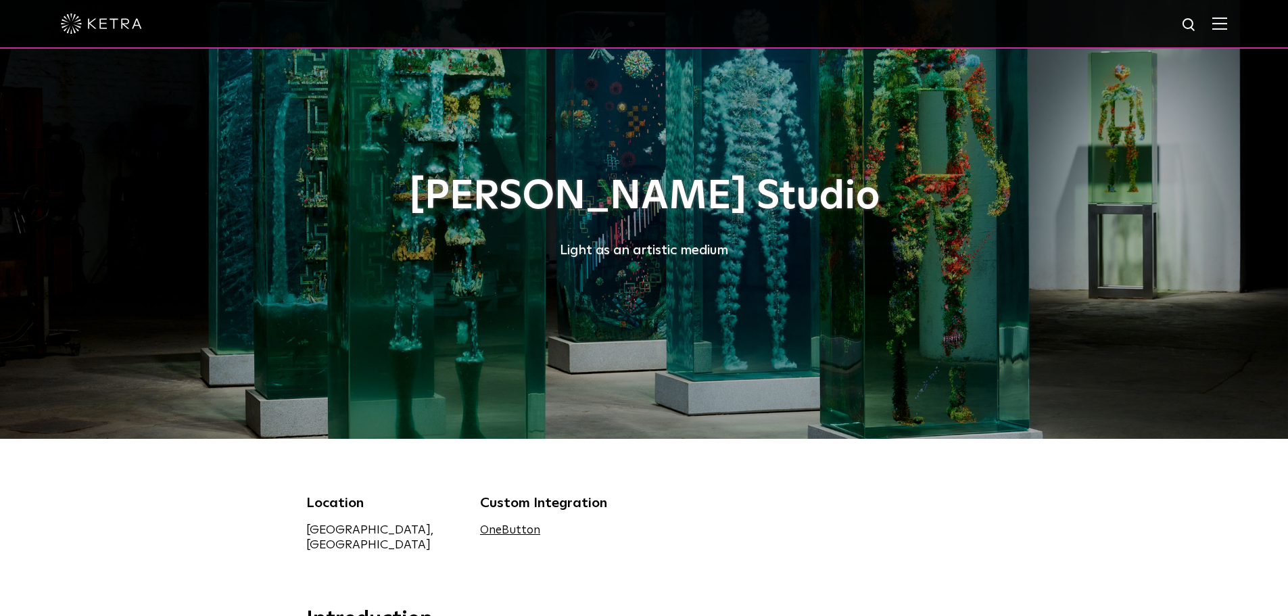
scroll to position [0, 0]
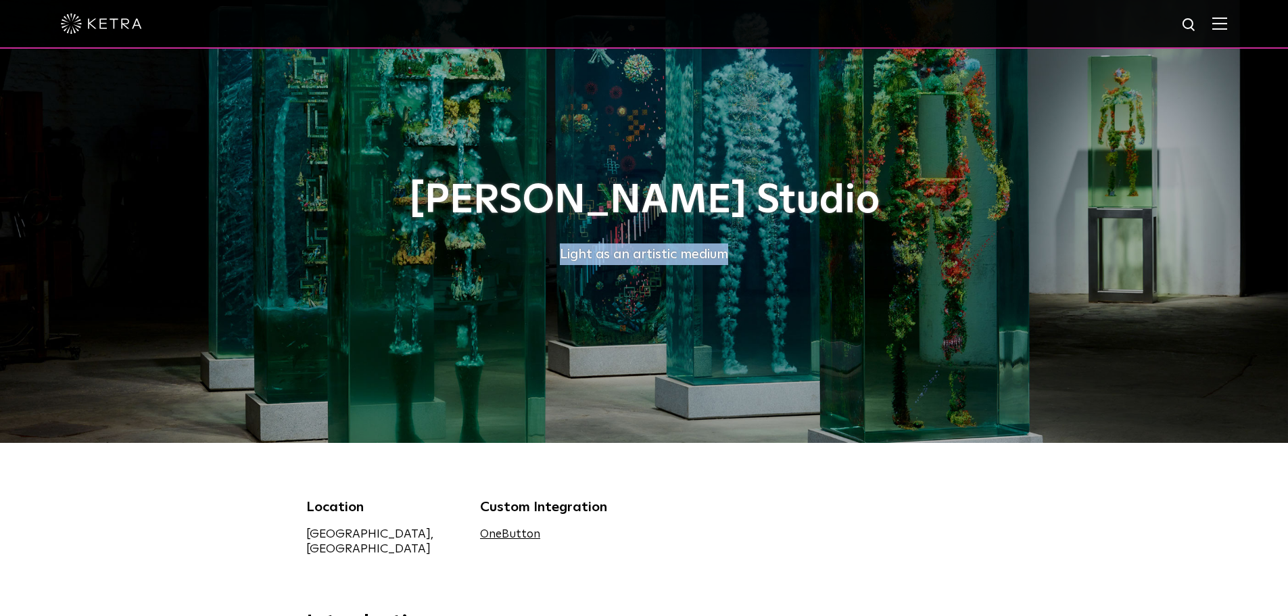
drag, startPoint x: 728, startPoint y: 256, endPoint x: 563, endPoint y: 256, distance: 165.0
click at [563, 256] on div "Light as an artistic medium" at bounding box center [644, 254] width 676 height 22
copy div "Light as an artistic medium"
